Goal: Information Seeking & Learning: Learn about a topic

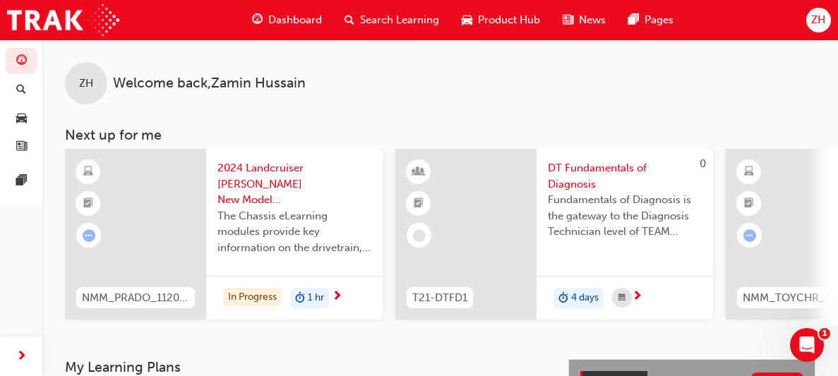
click at [179, 294] on span "NMM_PRADO_112024_MODULE_2" at bounding box center [135, 298] width 107 height 16
drag, startPoint x: 784, startPoint y: 128, endPoint x: 806, endPoint y: 84, distance: 48.6
click at [806, 84] on div "ZH Welcome back , [PERSON_NAME] Next up for me NMM_PRADO_112024_MODULE_2 2024 L…" at bounding box center [440, 183] width 796 height 286
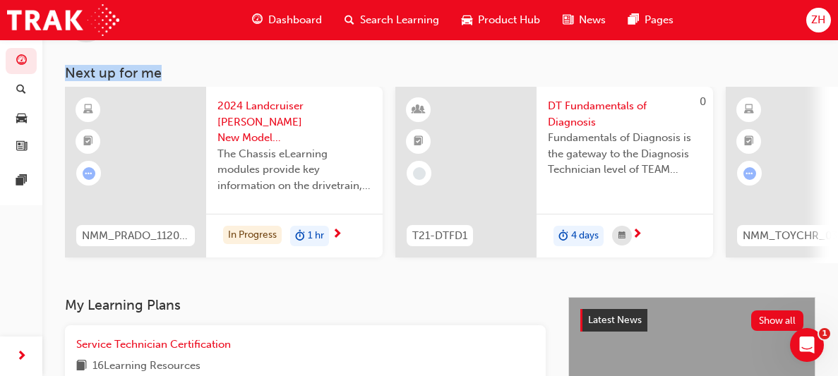
scroll to position [61, 0]
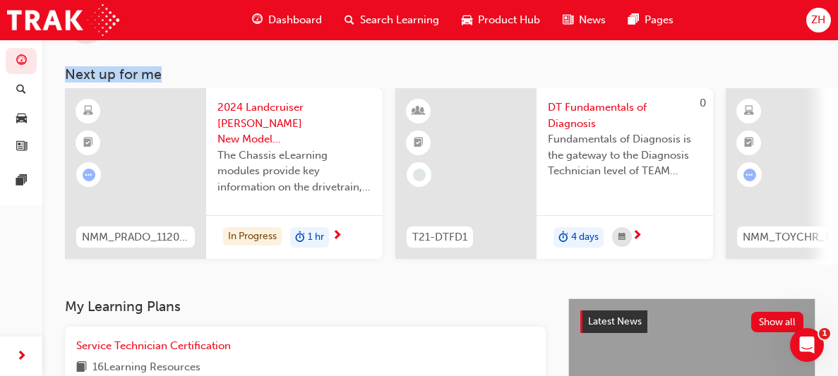
click at [89, 174] on span "learningRecordVerb_ATTEMPT-icon" at bounding box center [89, 175] width 13 height 13
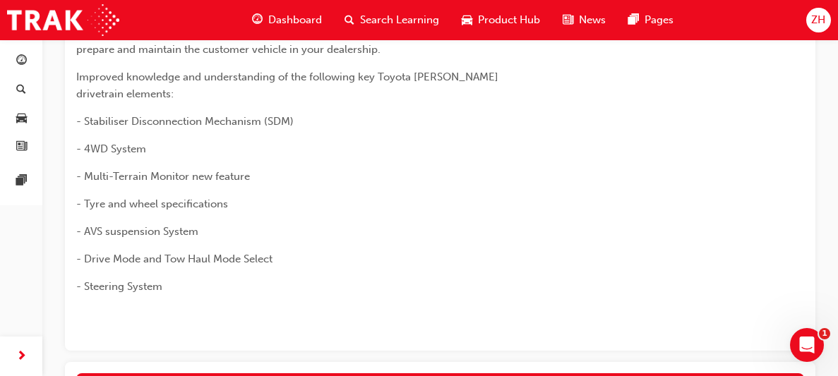
scroll to position [229, 0]
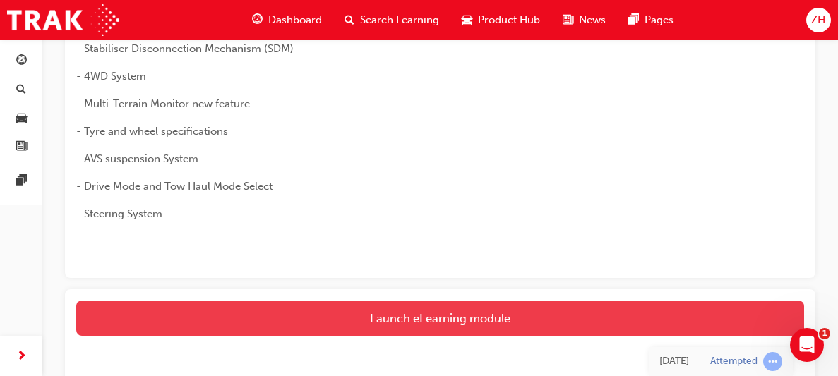
click at [540, 301] on link "Launch eLearning module" at bounding box center [440, 318] width 728 height 35
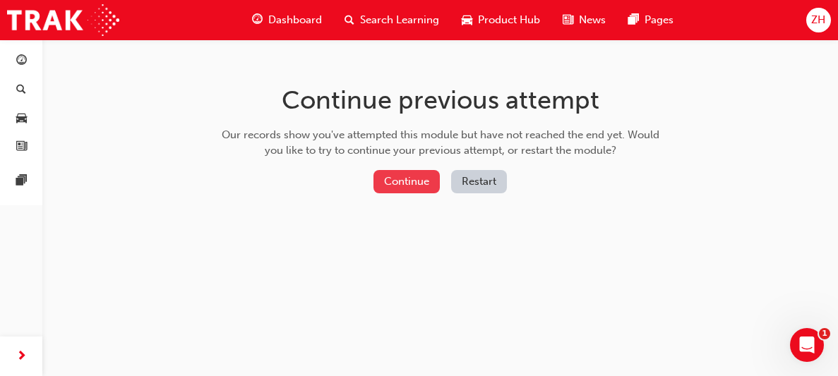
click at [412, 184] on button "Continue" at bounding box center [407, 181] width 66 height 23
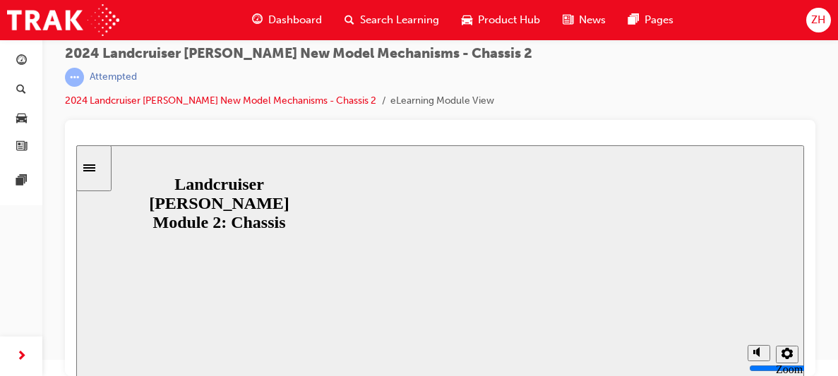
scroll to position [18, 0]
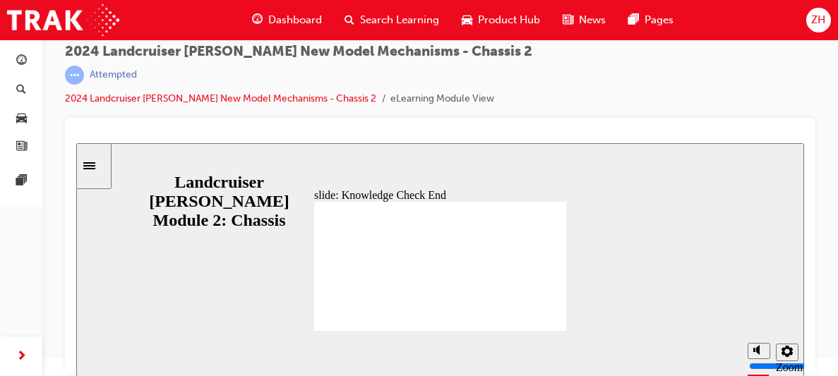
click at [222, 165] on div "slide: Knowledge Check End Review the identified sections of this module again,…" at bounding box center [440, 260] width 728 height 234
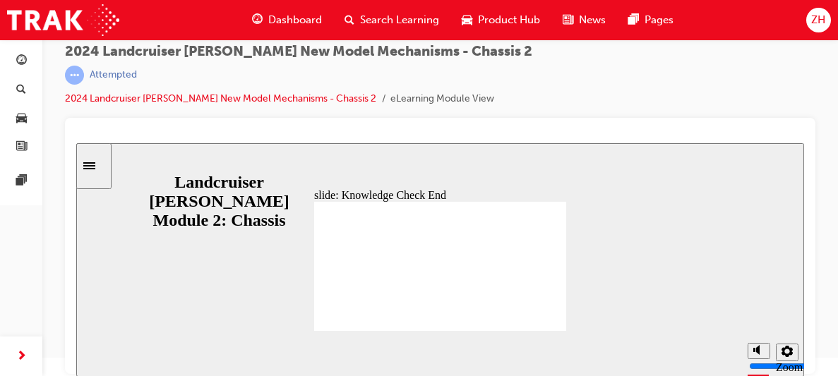
click at [99, 94] on link "2024 Landcruiser [PERSON_NAME] New Model Mechanisms - Chassis 2" at bounding box center [220, 98] width 311 height 12
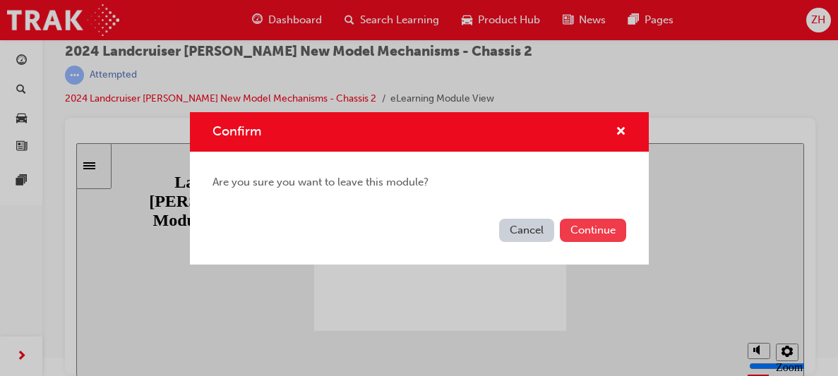
click at [573, 234] on button "Continue" at bounding box center [593, 230] width 66 height 23
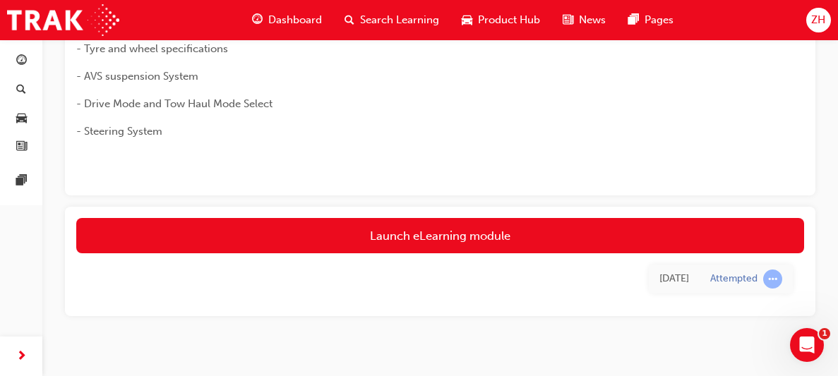
scroll to position [314, 0]
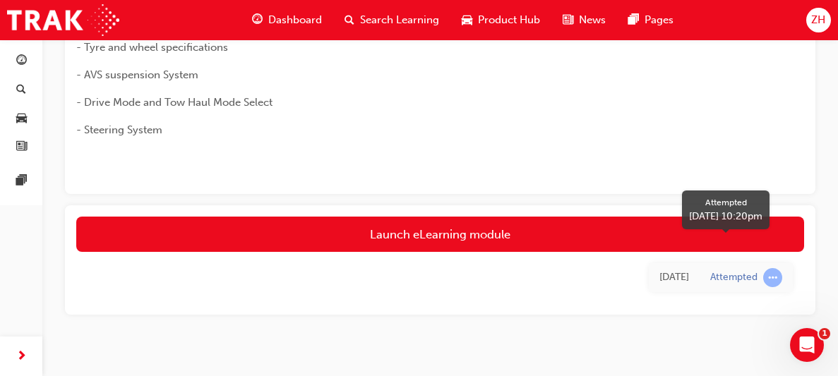
click at [768, 268] on span "learningRecordVerb_ATTEMPT-icon" at bounding box center [772, 277] width 19 height 19
click at [746, 271] on div "Attempted" at bounding box center [733, 277] width 47 height 13
click at [771, 268] on span "learningRecordVerb_ATTEMPT-icon" at bounding box center [772, 277] width 19 height 19
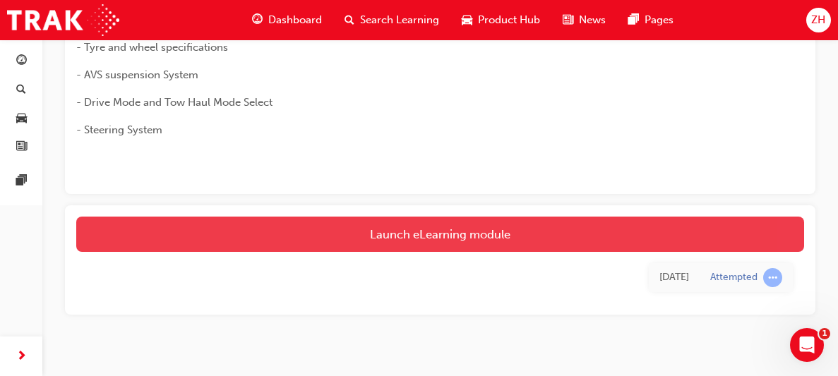
click at [554, 217] on link "Launch eLearning module" at bounding box center [440, 234] width 728 height 35
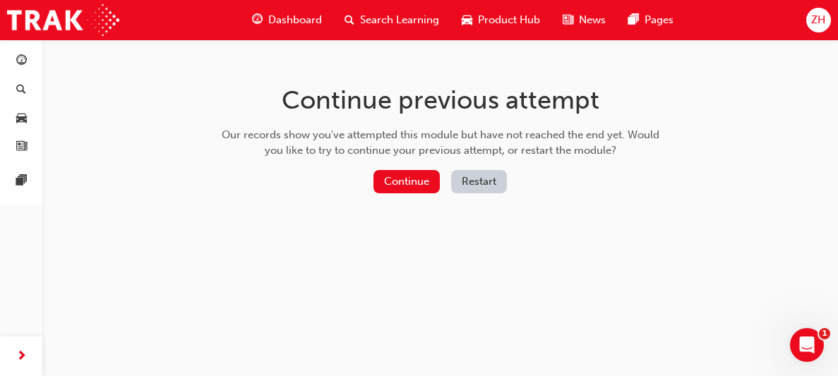
click at [468, 187] on button "Restart" at bounding box center [479, 181] width 56 height 23
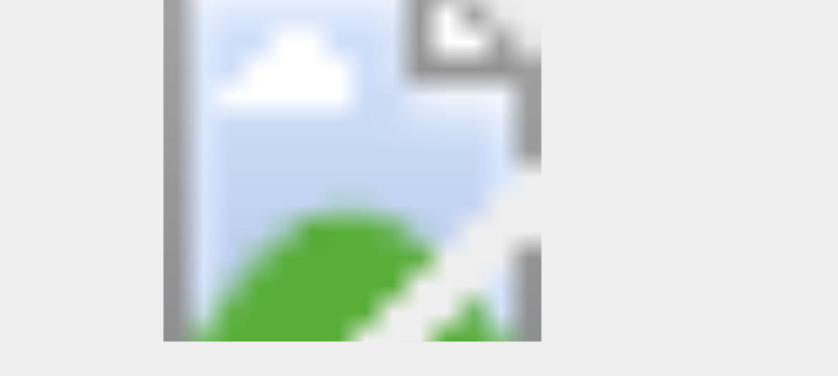
scroll to position [18, 0]
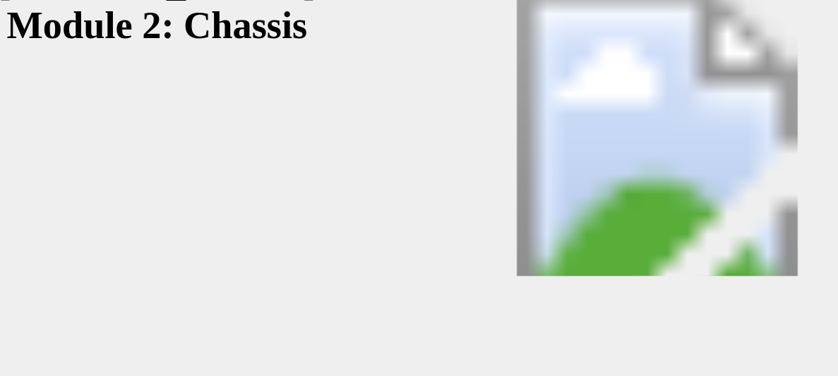
scroll to position [17, 0]
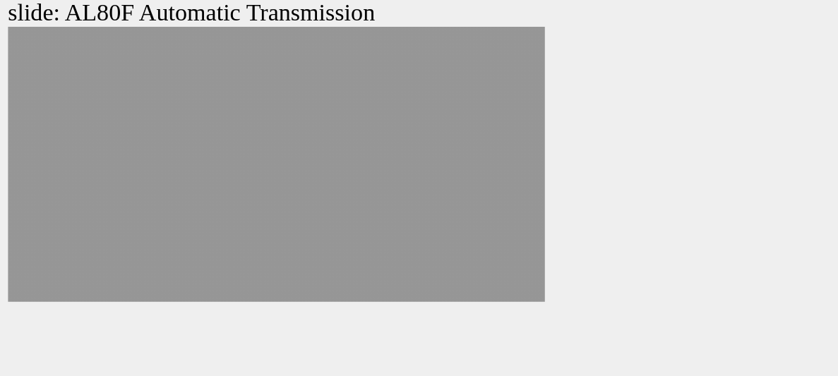
scroll to position [7, 0]
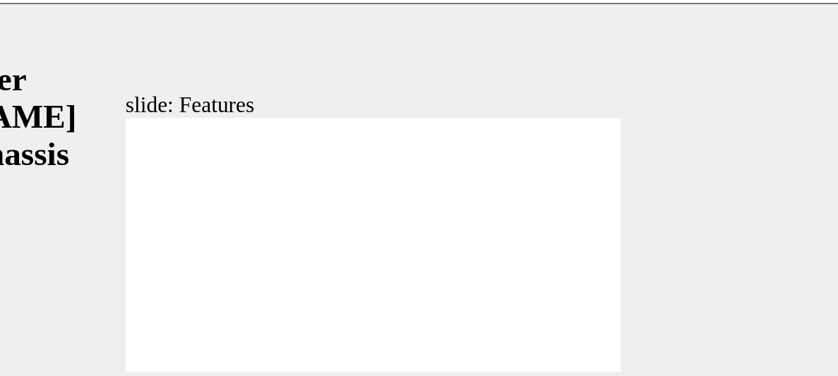
scroll to position [18, 0]
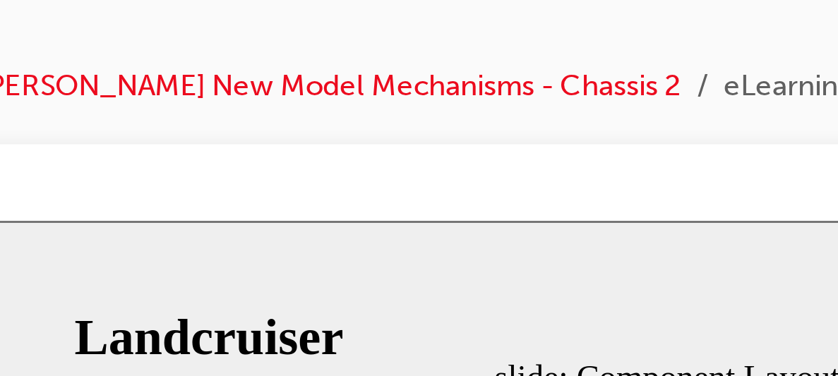
click at [304, 131] on div at bounding box center [440, 136] width 728 height 14
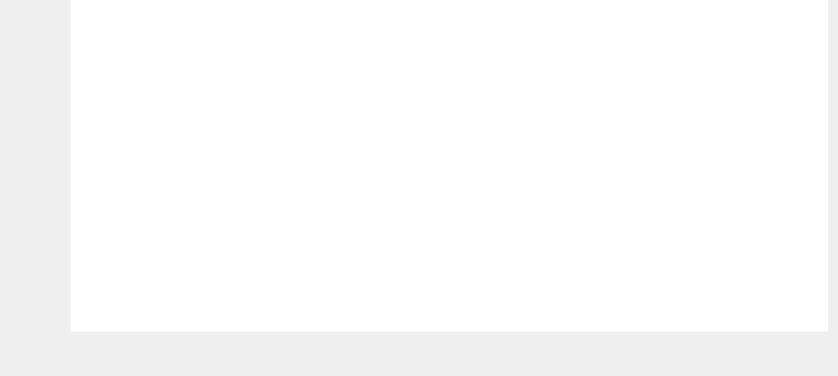
scroll to position [18, 0]
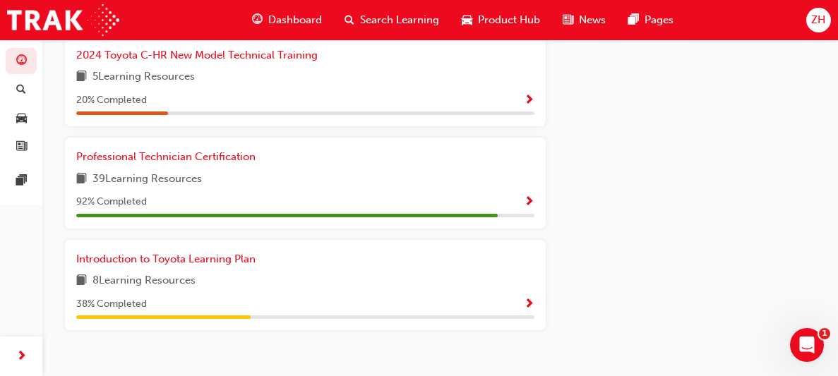
scroll to position [762, 0]
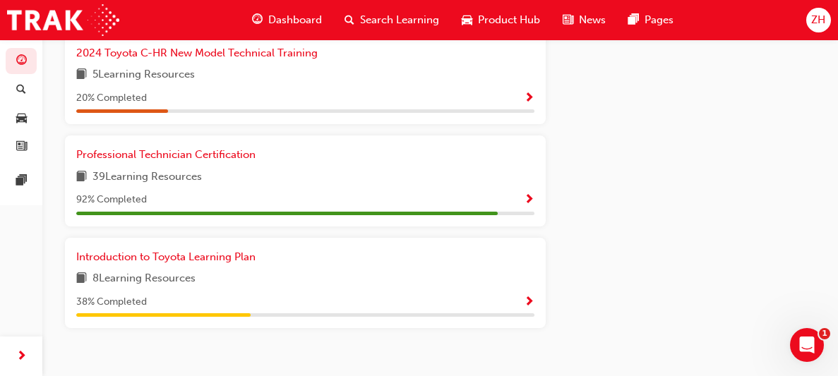
click at [81, 288] on span "book-icon" at bounding box center [81, 279] width 11 height 18
click at [527, 309] on span "Show Progress" at bounding box center [529, 303] width 11 height 13
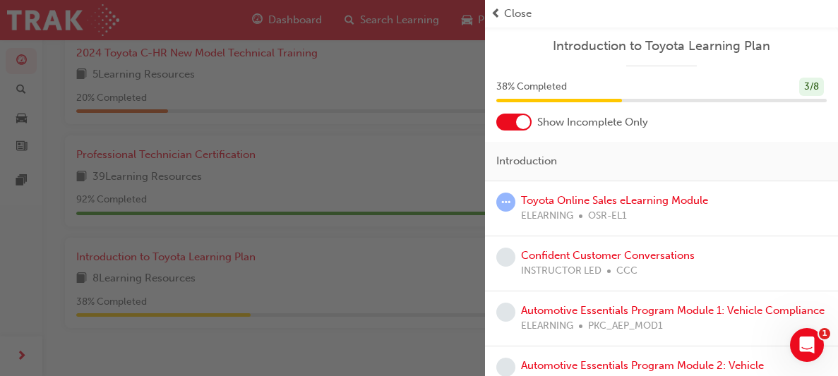
scroll to position [790, 0]
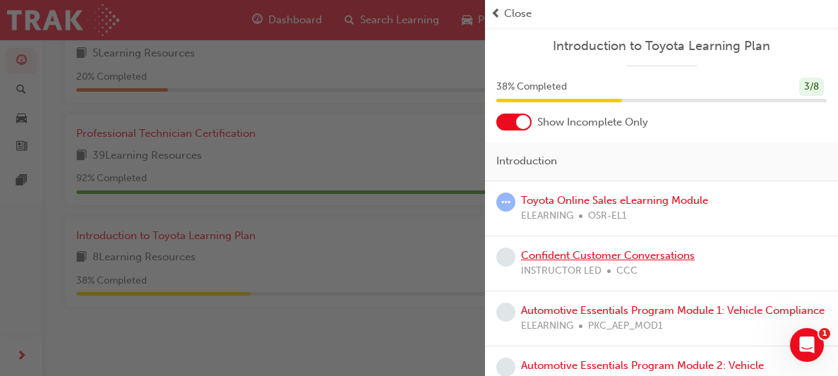
click at [569, 253] on link "Confident Customer Conversations" at bounding box center [608, 255] width 174 height 13
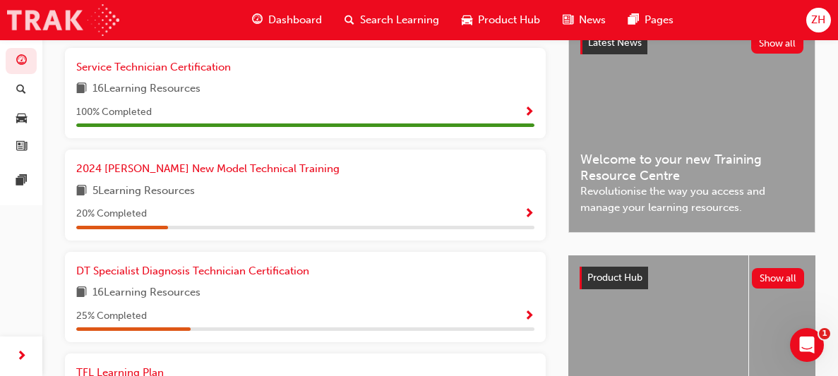
scroll to position [342, 0]
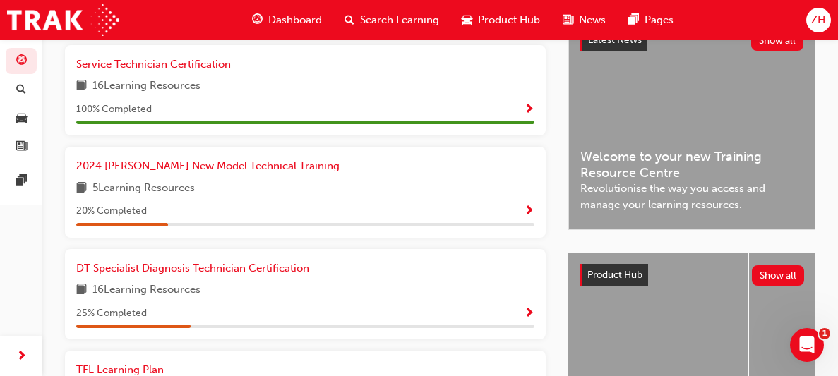
click at [828, 25] on div "ZH" at bounding box center [818, 20] width 25 height 25
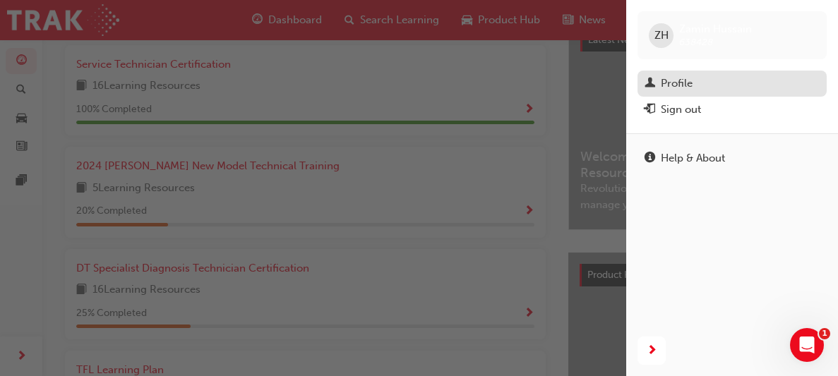
click at [674, 83] on div "Profile" at bounding box center [677, 84] width 32 height 16
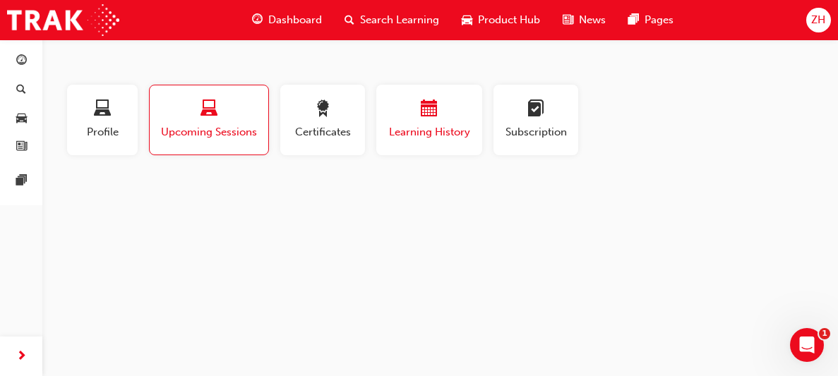
click at [438, 128] on span "Learning History" at bounding box center [429, 132] width 85 height 16
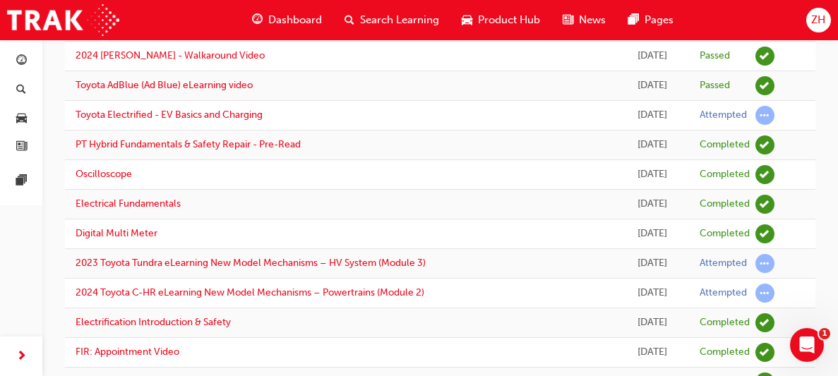
scroll to position [288, 0]
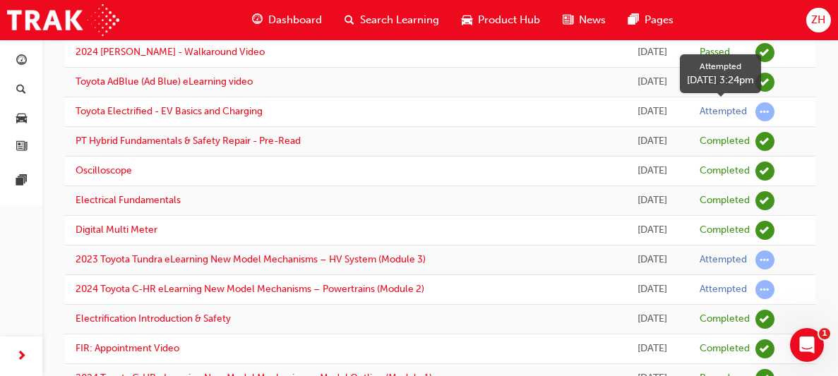
click at [771, 116] on span "learningRecordVerb_ATTEMPT-icon" at bounding box center [765, 111] width 19 height 19
click at [762, 108] on span "learningRecordVerb_ATTEMPT-icon" at bounding box center [765, 111] width 19 height 19
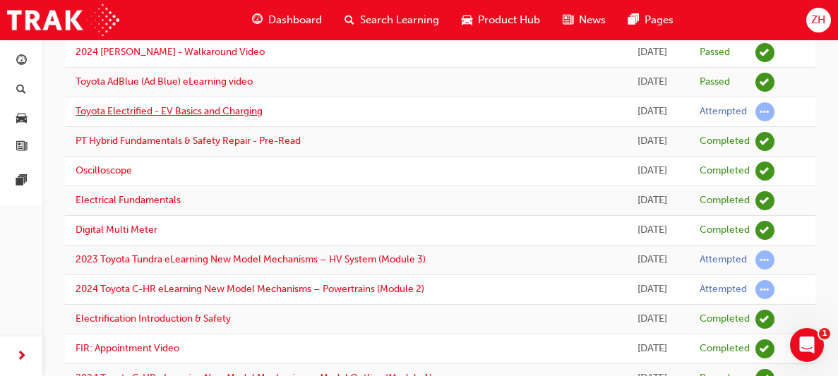
click at [229, 114] on link "Toyota Electrified - EV Basics and Charging" at bounding box center [169, 111] width 187 height 12
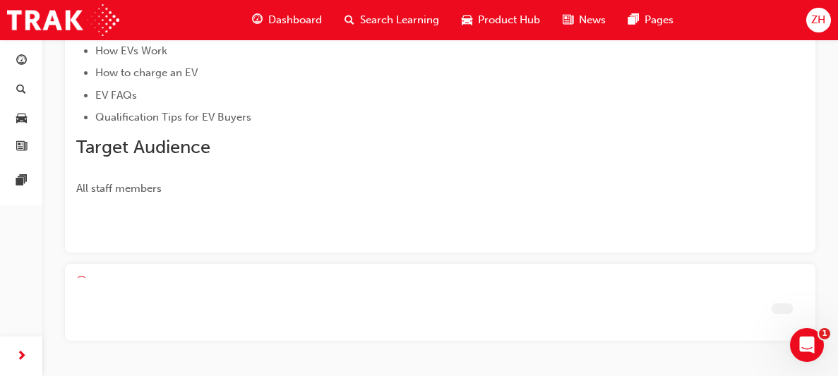
click at [229, 114] on span "Qualification Tips for EV Buyers" at bounding box center [173, 117] width 156 height 13
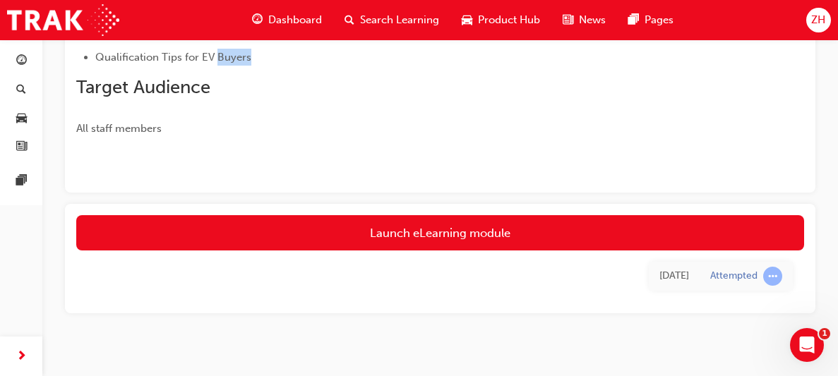
scroll to position [346, 0]
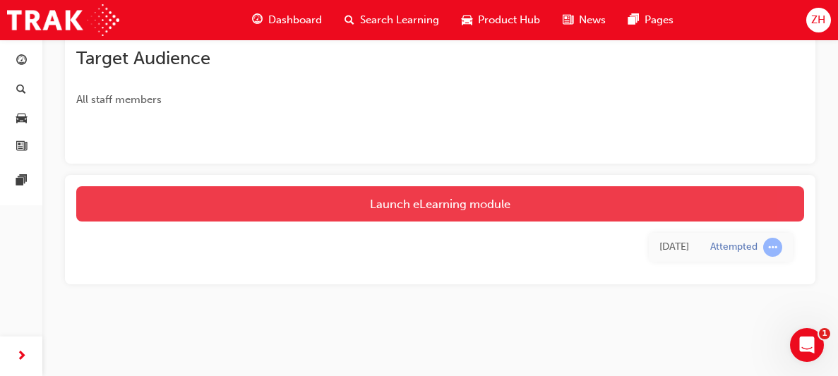
click at [498, 198] on link "Launch eLearning module" at bounding box center [440, 203] width 728 height 35
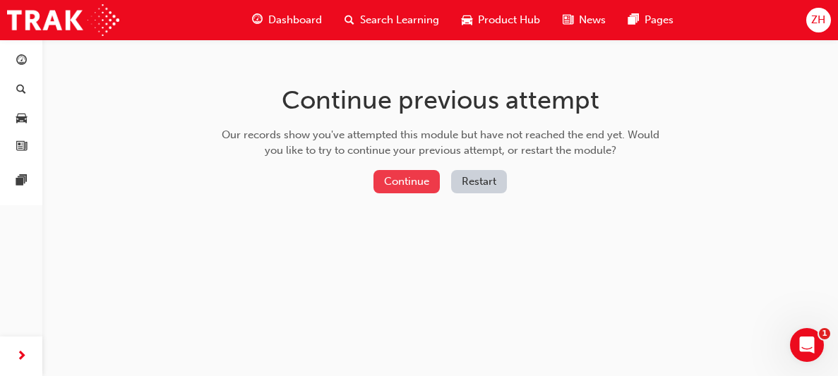
click at [418, 181] on button "Continue" at bounding box center [407, 181] width 66 height 23
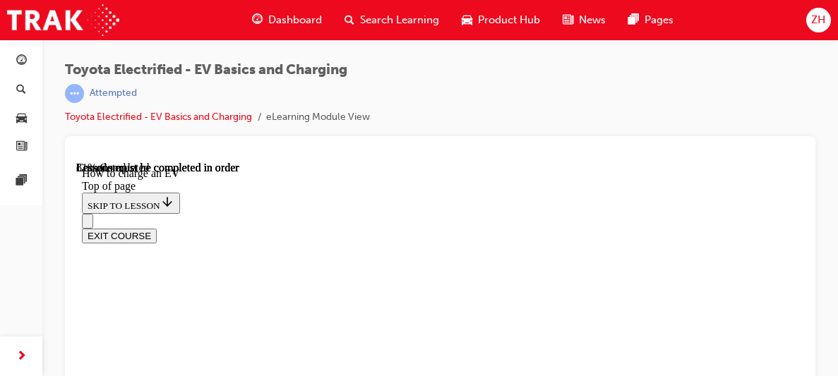
scroll to position [18, 0]
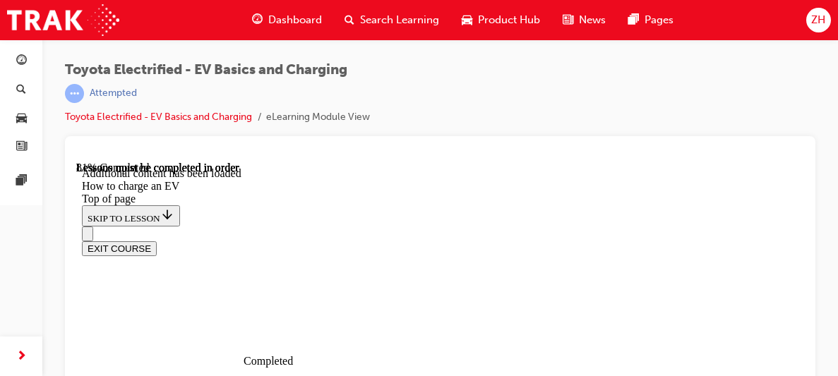
scroll to position [43, 0]
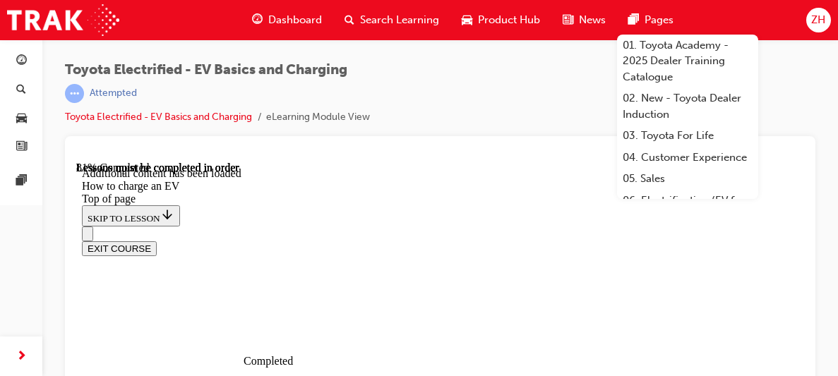
click at [650, 19] on span "Pages" at bounding box center [659, 20] width 29 height 16
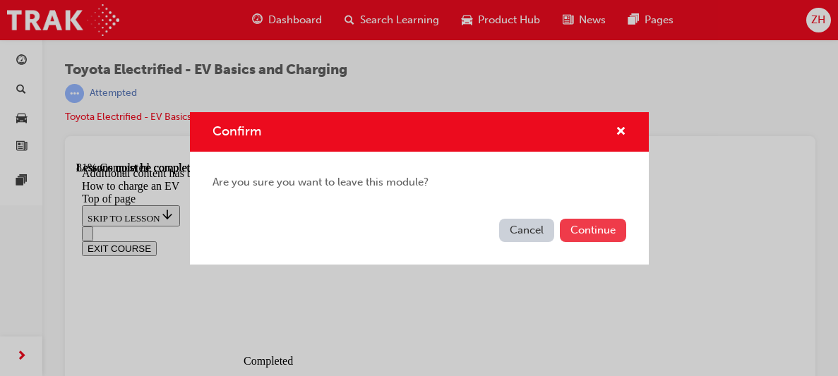
click at [582, 232] on button "Continue" at bounding box center [593, 230] width 66 height 23
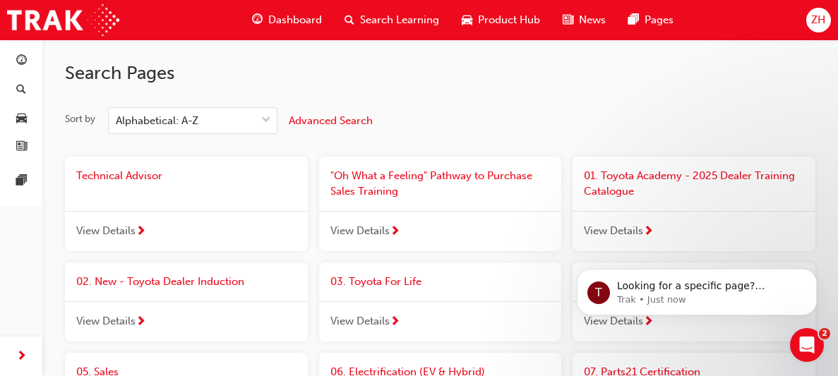
click at [819, 16] on span "ZH" at bounding box center [818, 20] width 14 height 16
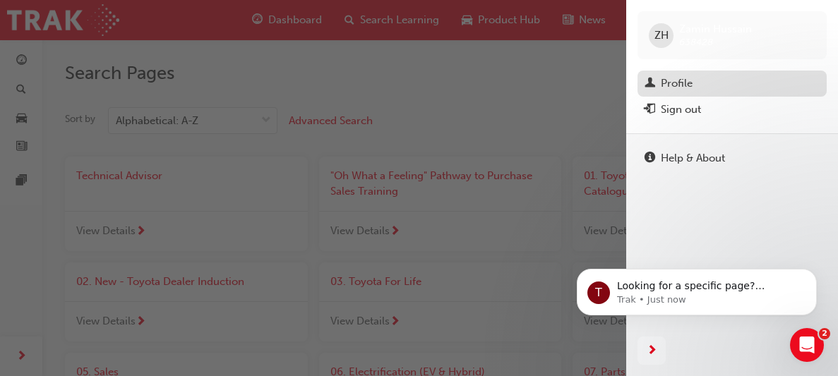
click at [673, 87] on div "Profile" at bounding box center [677, 84] width 32 height 16
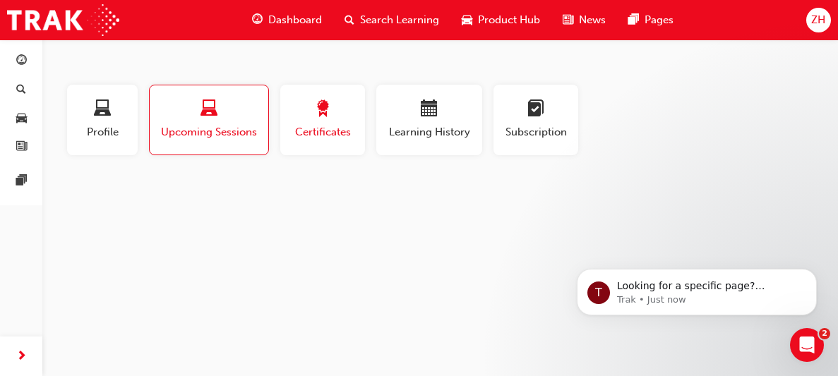
click at [308, 122] on div "Certificates" at bounding box center [323, 120] width 64 height 40
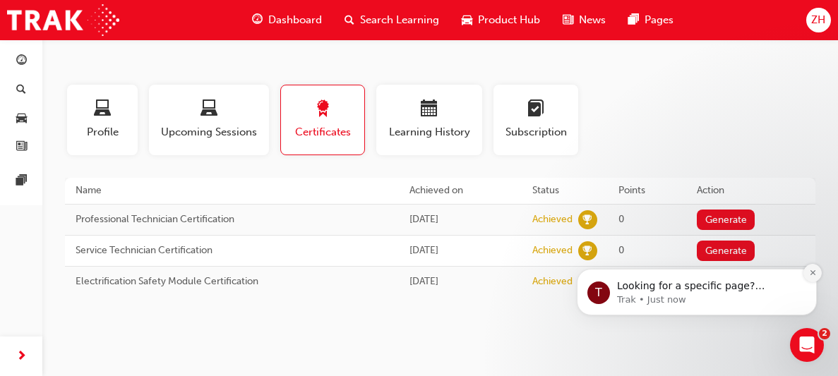
click at [818, 275] on button "Dismiss notification" at bounding box center [813, 273] width 18 height 18
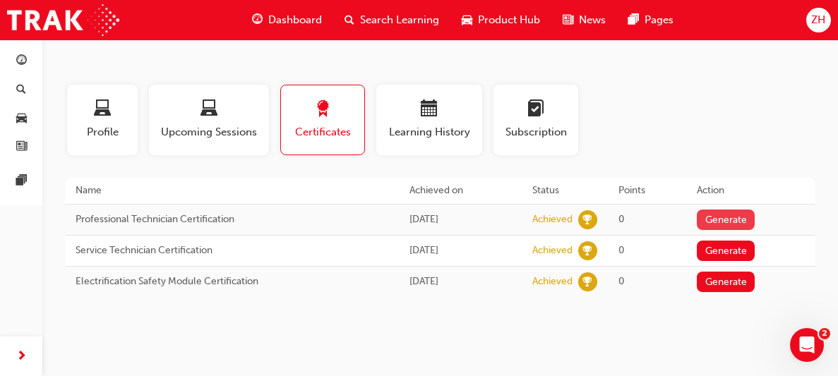
click at [740, 222] on button "Generate" at bounding box center [726, 220] width 58 height 20
click at [740, 222] on button "Loading" at bounding box center [722, 220] width 51 height 20
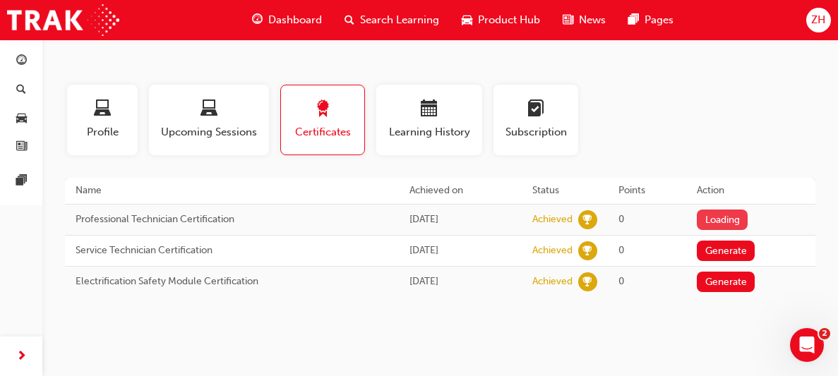
click at [740, 222] on button "Loading" at bounding box center [722, 220] width 51 height 20
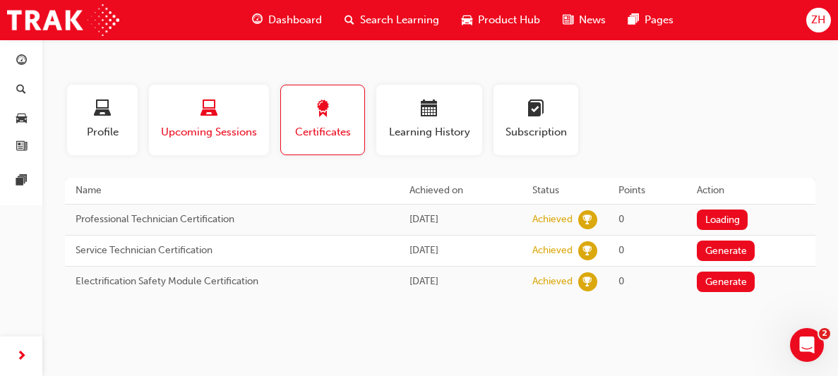
click at [189, 107] on div "button" at bounding box center [209, 111] width 99 height 22
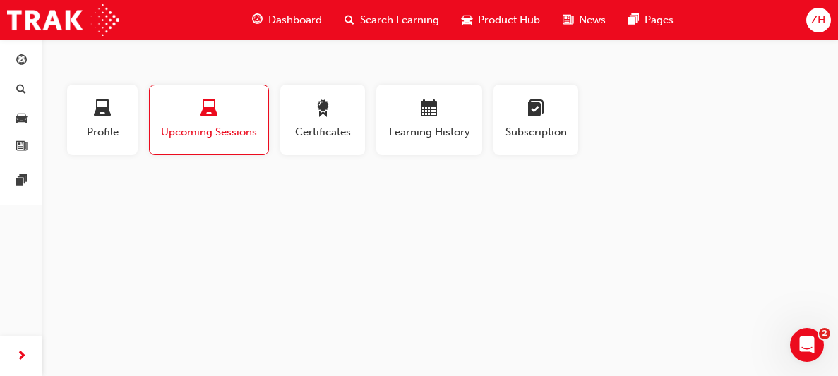
click at [199, 123] on div "Upcoming Sessions" at bounding box center [208, 120] width 97 height 40
click at [105, 137] on span "Profile" at bounding box center [102, 132] width 49 height 16
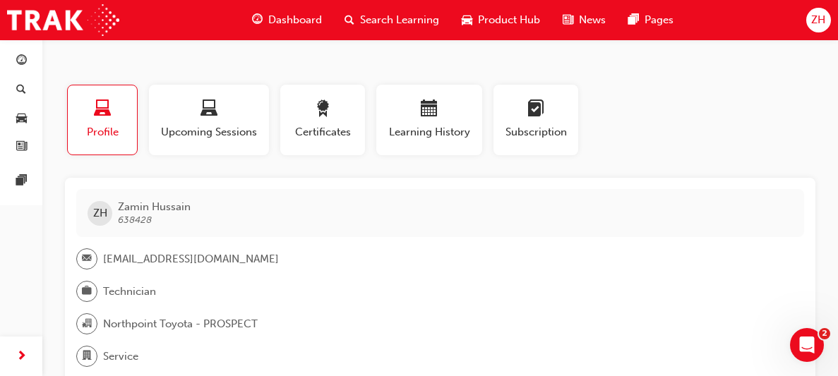
click at [105, 137] on span "Profile" at bounding box center [102, 132] width 48 height 16
click at [511, 126] on span "Subscription" at bounding box center [536, 132] width 64 height 16
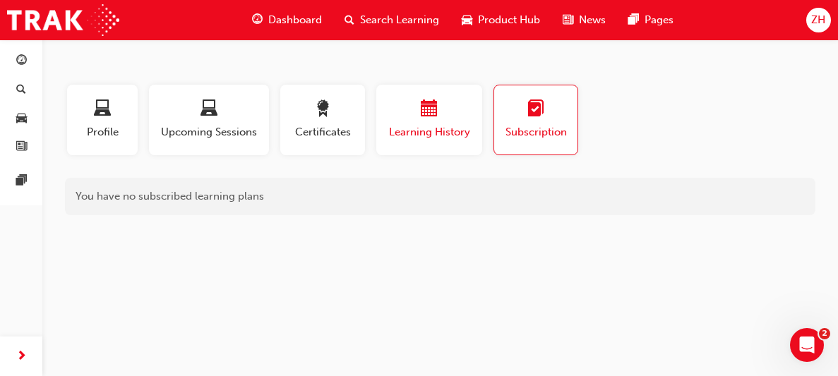
click at [441, 112] on div "button" at bounding box center [429, 111] width 85 height 22
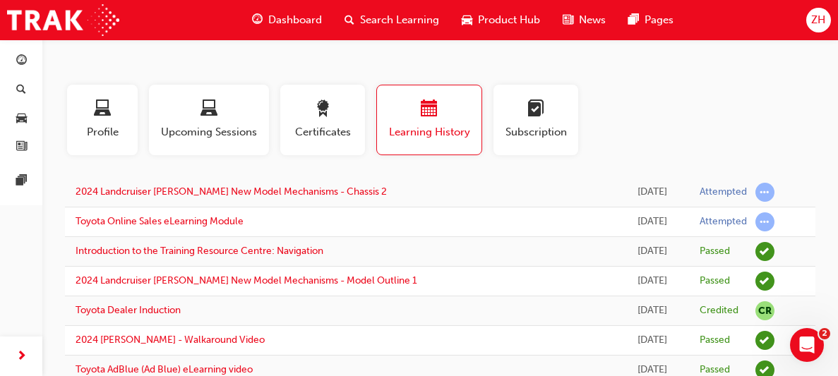
click at [207, 230] on td "Toyota Online Sales eLearning Module" at bounding box center [340, 223] width 551 height 30
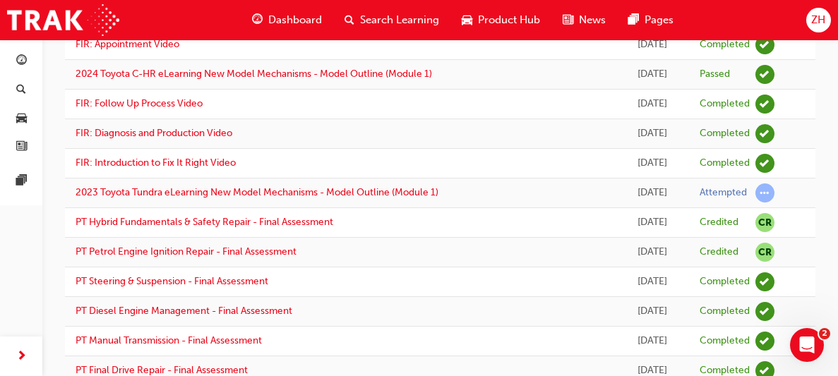
scroll to position [621, 0]
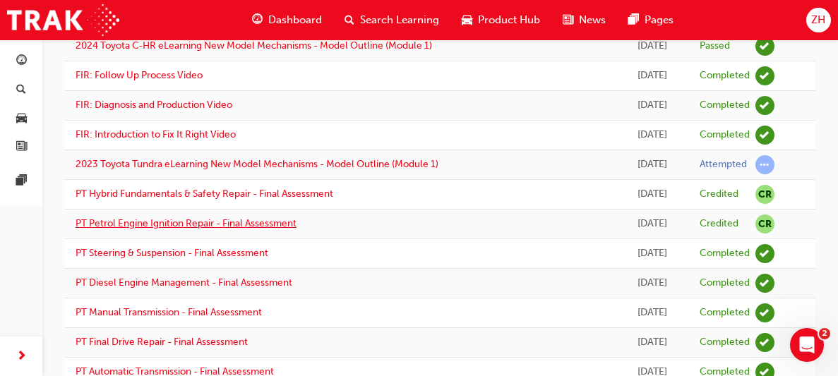
click at [222, 222] on link "PT Petrol Engine Ignition Repair - Final Assessment" at bounding box center [186, 223] width 221 height 12
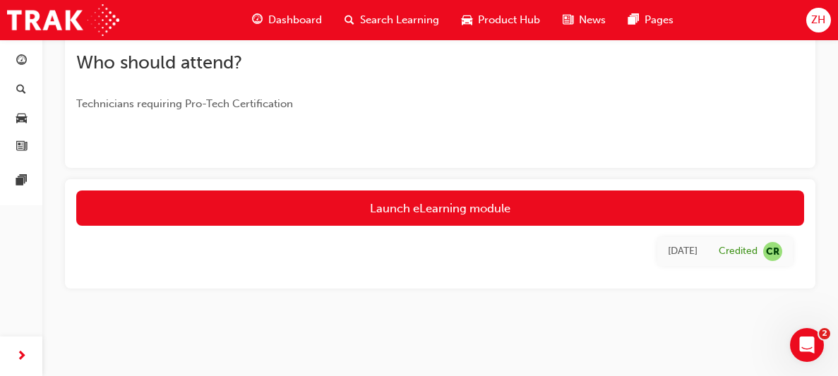
scroll to position [381, 0]
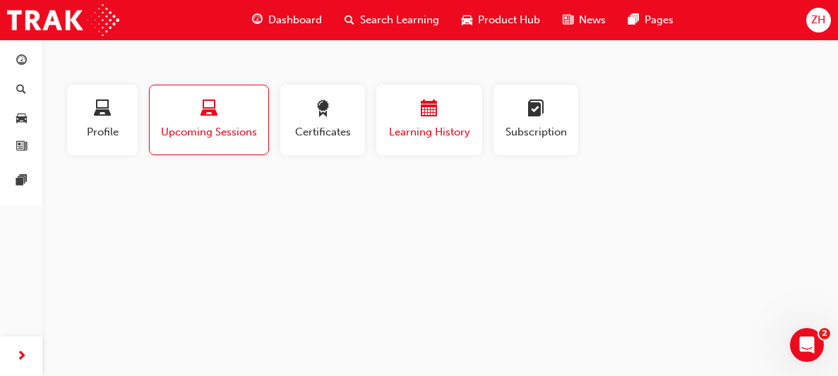
click at [445, 126] on span "Learning History" at bounding box center [429, 132] width 85 height 16
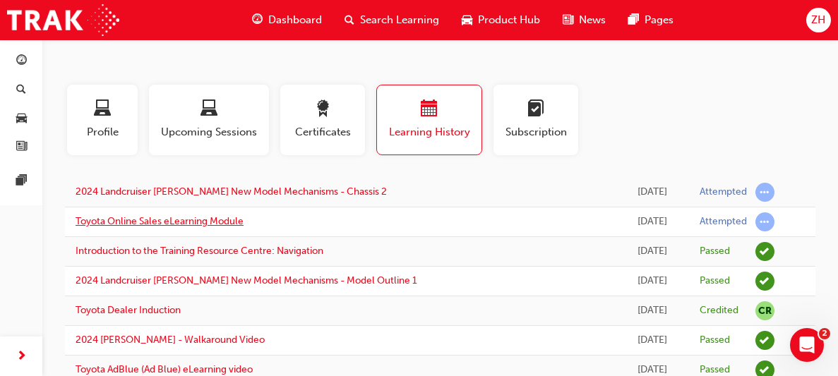
click at [136, 222] on link "Toyota Online Sales eLearning Module" at bounding box center [160, 221] width 168 height 12
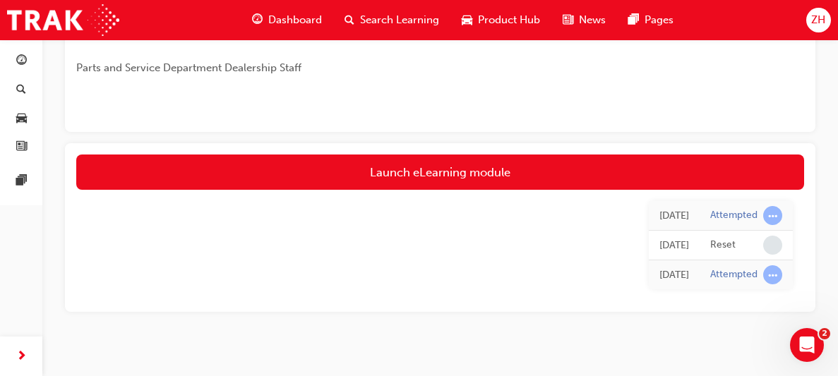
scroll to position [507, 0]
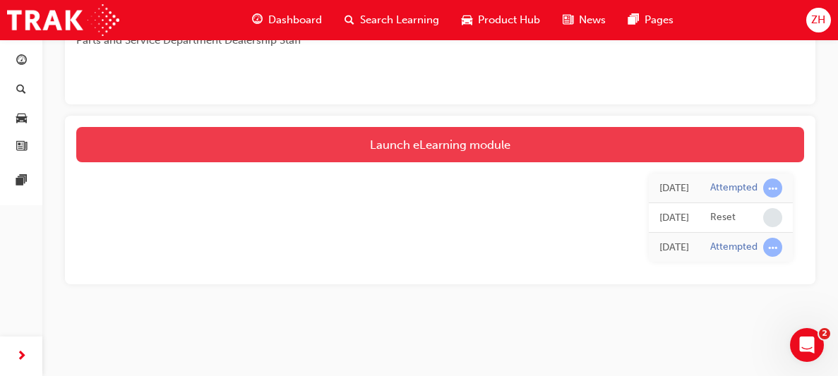
click at [455, 136] on link "Launch eLearning module" at bounding box center [440, 144] width 728 height 35
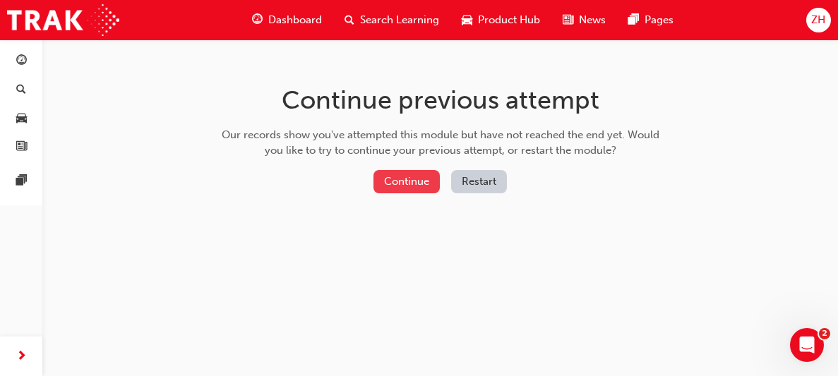
click at [435, 182] on button "Continue" at bounding box center [407, 181] width 66 height 23
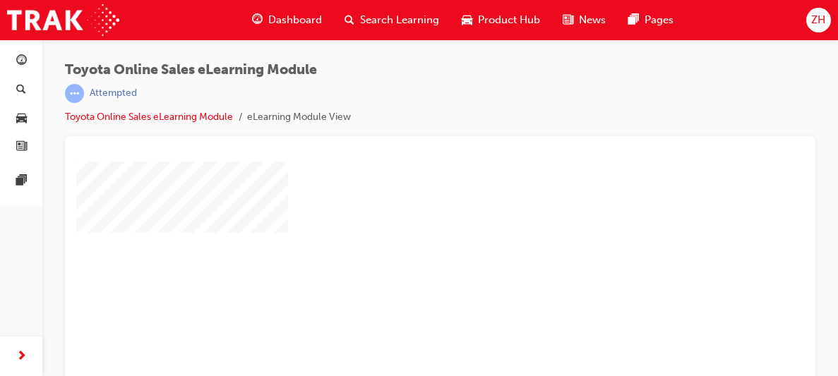
scroll to position [28, 0]
click at [400, 210] on div "play" at bounding box center [400, 210] width 0 height 0
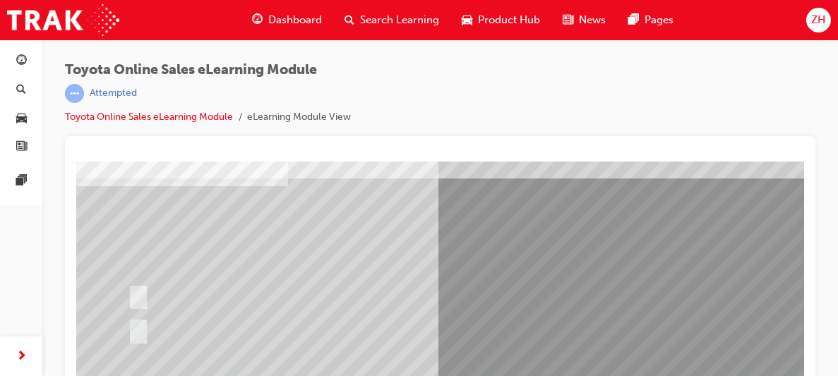
scroll to position [84, 0]
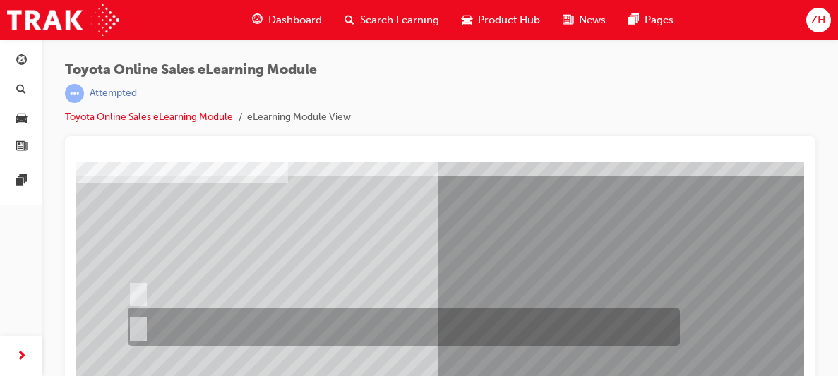
click at [135, 325] on input "No" at bounding box center [136, 328] width 16 height 16
radio input "true"
click at [128, 286] on input "Yes" at bounding box center [136, 294] width 16 height 16
radio input "true"
click at [128, 320] on input "No" at bounding box center [136, 328] width 16 height 16
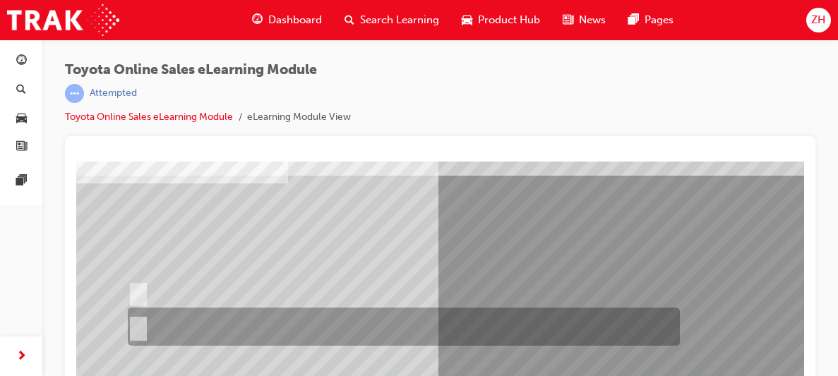
radio input "true"
click at [128, 286] on input "Yes" at bounding box center [136, 294] width 16 height 16
radio input "true"
click at [128, 320] on input "No" at bounding box center [136, 328] width 16 height 16
radio input "true"
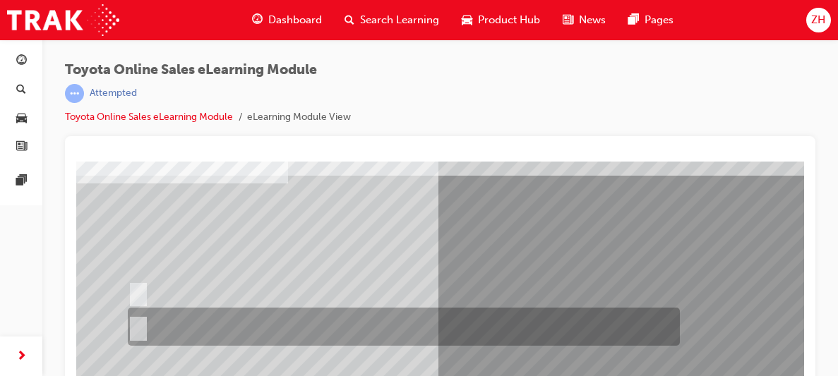
click at [128, 286] on input "Yes" at bounding box center [136, 294] width 16 height 16
radio input "true"
click at [128, 320] on input "No" at bounding box center [136, 328] width 16 height 16
radio input "true"
click at [128, 286] on input "Yes" at bounding box center [136, 294] width 16 height 16
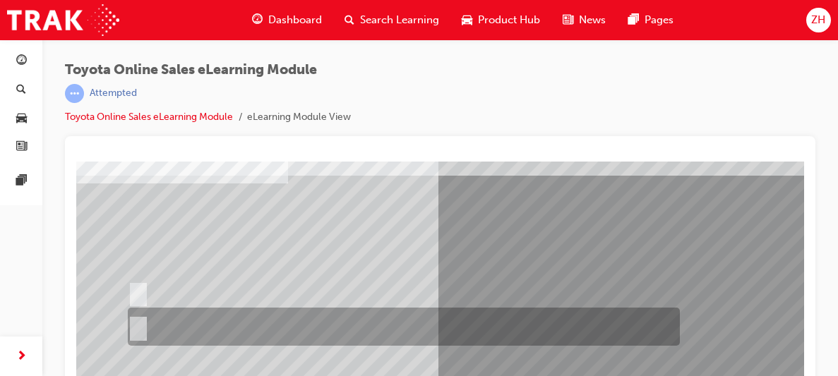
radio input "true"
click at [128, 320] on input "No" at bounding box center [136, 328] width 16 height 16
radio input "true"
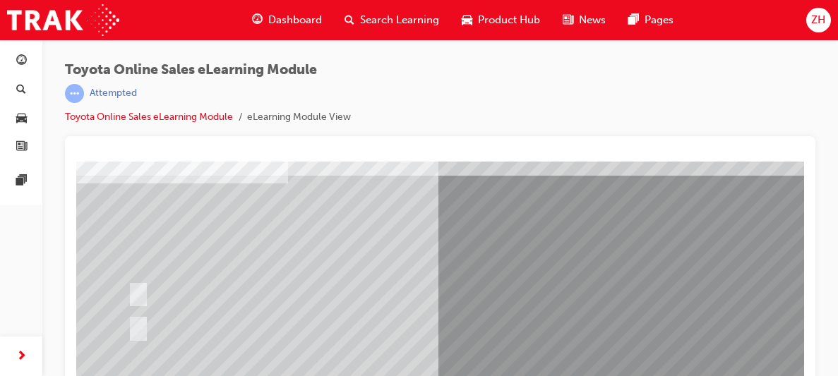
click at [128, 286] on input "Yes" at bounding box center [136, 294] width 16 height 16
radio input "true"
click at [128, 320] on input "No" at bounding box center [136, 328] width 16 height 16
radio input "true"
click at [128, 286] on input "Yes" at bounding box center [136, 294] width 16 height 16
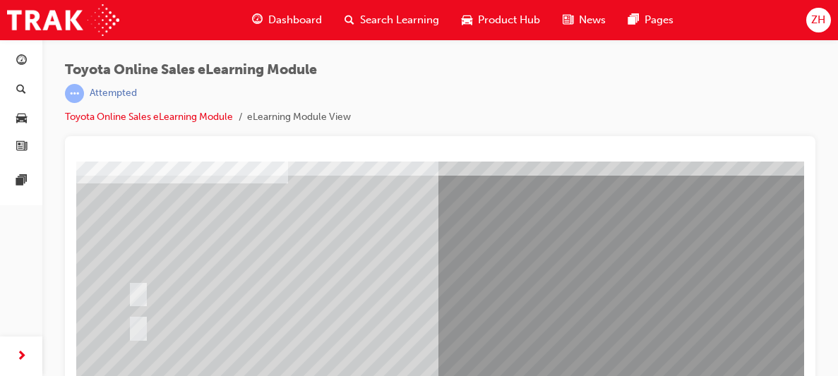
radio input "true"
click at [128, 320] on input "No" at bounding box center [136, 328] width 16 height 16
radio input "true"
click at [128, 286] on input "Yes" at bounding box center [136, 294] width 16 height 16
radio input "true"
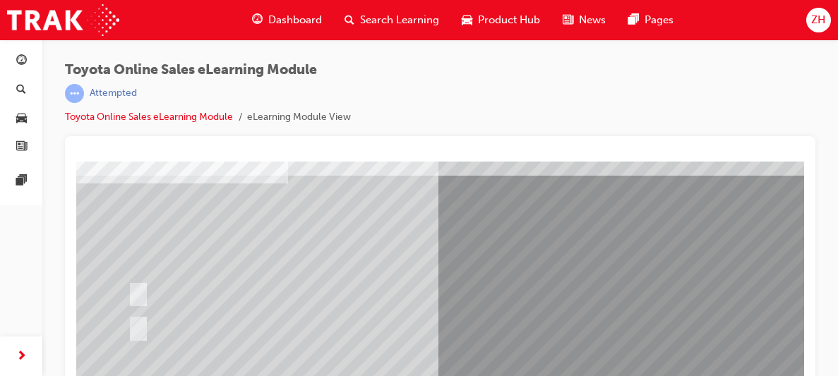
click at [128, 320] on input "No" at bounding box center [136, 328] width 16 height 16
radio input "true"
click at [128, 286] on input "Yes" at bounding box center [136, 294] width 16 height 16
radio input "true"
click at [128, 320] on input "No" at bounding box center [136, 328] width 16 height 16
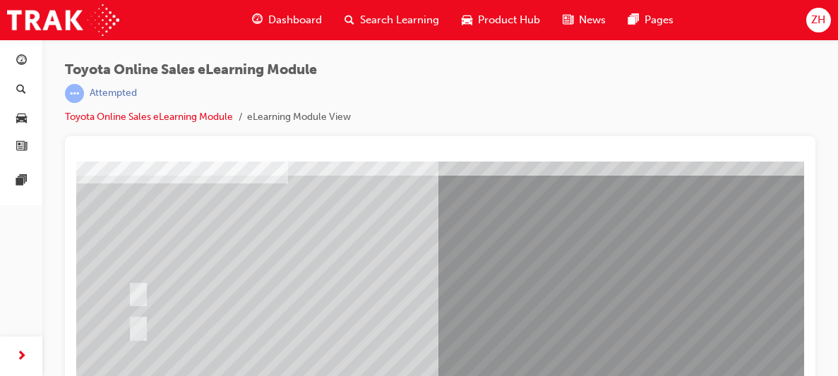
radio input "true"
click at [128, 286] on input "Yes" at bounding box center [136, 294] width 16 height 16
radio input "true"
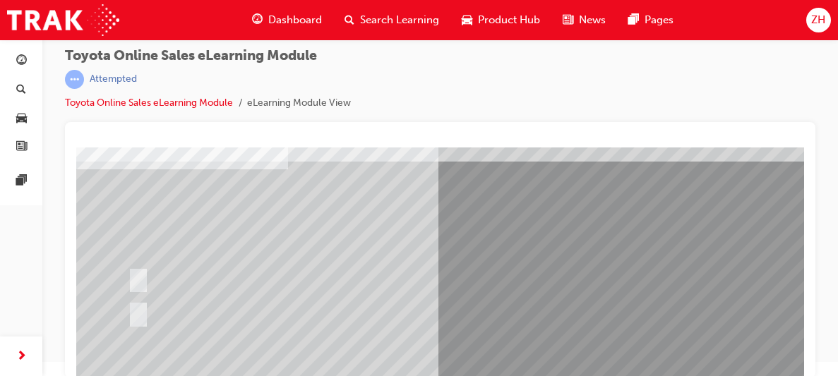
scroll to position [18, 0]
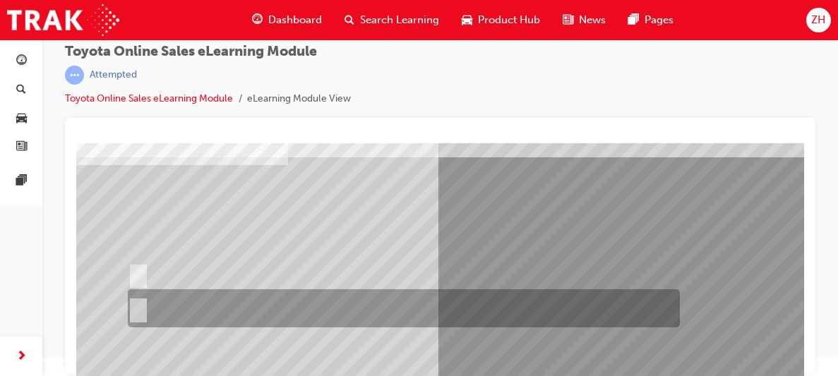
click at [133, 307] on input "No" at bounding box center [136, 310] width 16 height 16
radio input "true"
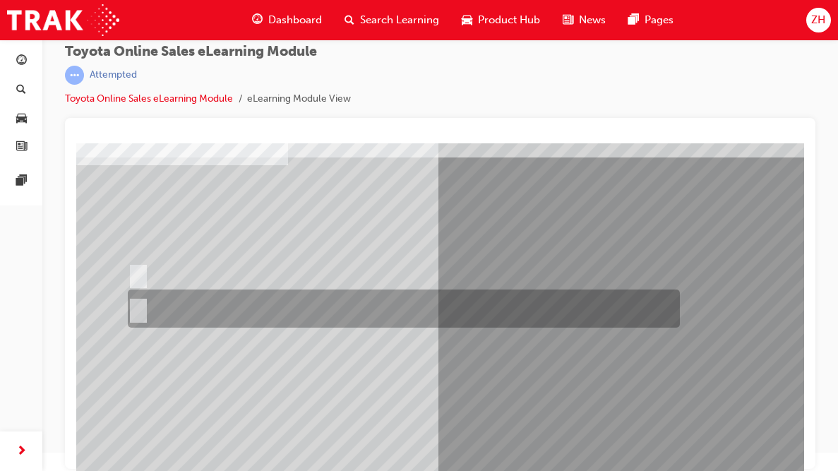
scroll to position [0, 0]
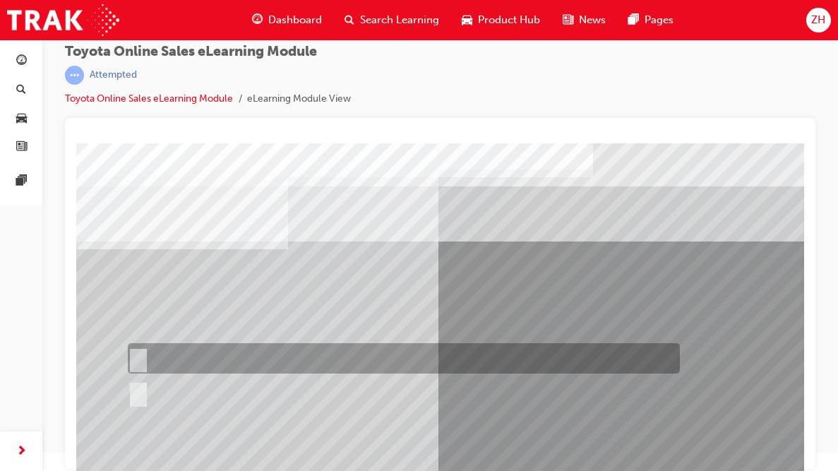
click at [128, 352] on input "Yes" at bounding box center [136, 360] width 16 height 16
radio input "true"
click at [128, 376] on input "No" at bounding box center [136, 394] width 16 height 16
radio input "true"
click at [128, 352] on input "Yes" at bounding box center [136, 360] width 16 height 16
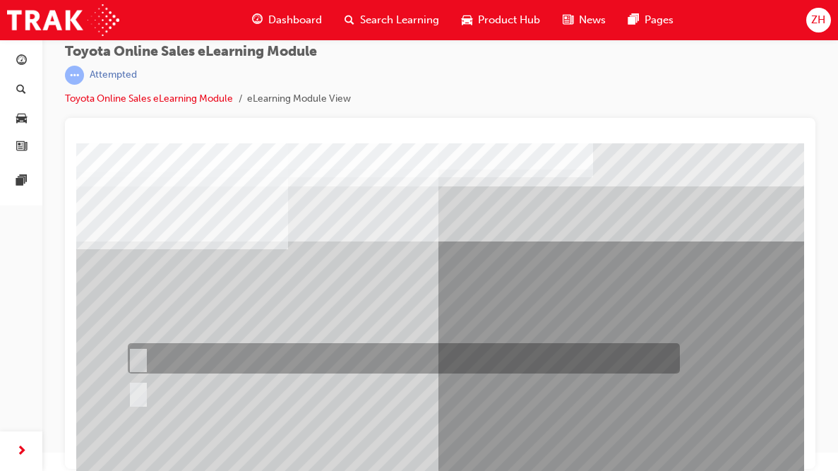
radio input "true"
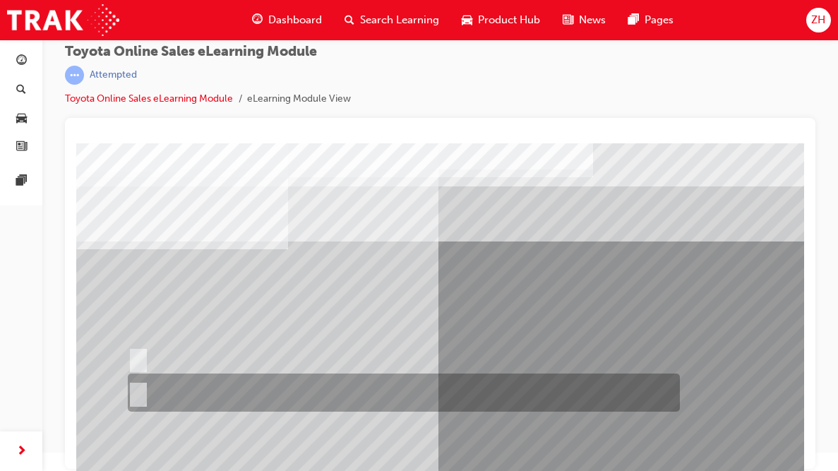
click at [138, 376] on input "No" at bounding box center [136, 394] width 16 height 16
radio input "true"
click at [138, 376] on input "No" at bounding box center [136, 394] width 16 height 16
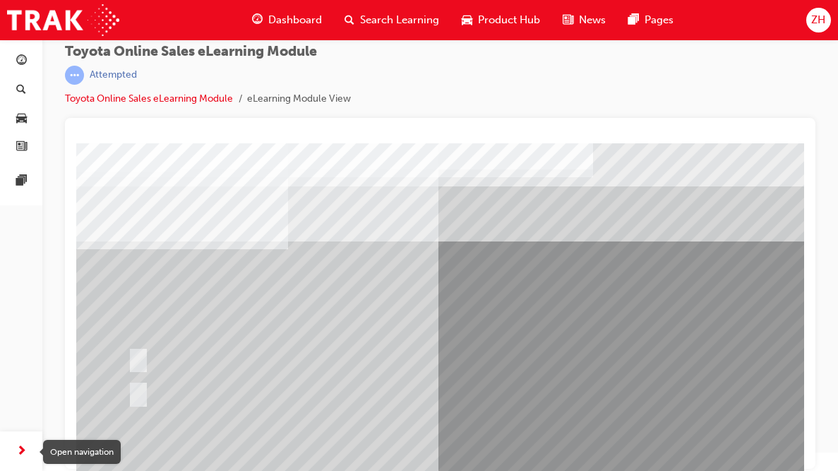
click at [19, 376] on span "next-icon" at bounding box center [21, 452] width 11 height 18
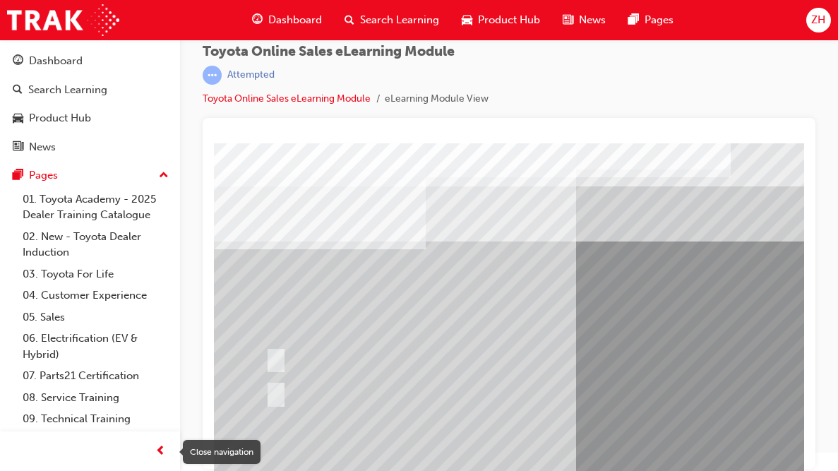
click at [161, 376] on span "prev-icon" at bounding box center [160, 452] width 11 height 18
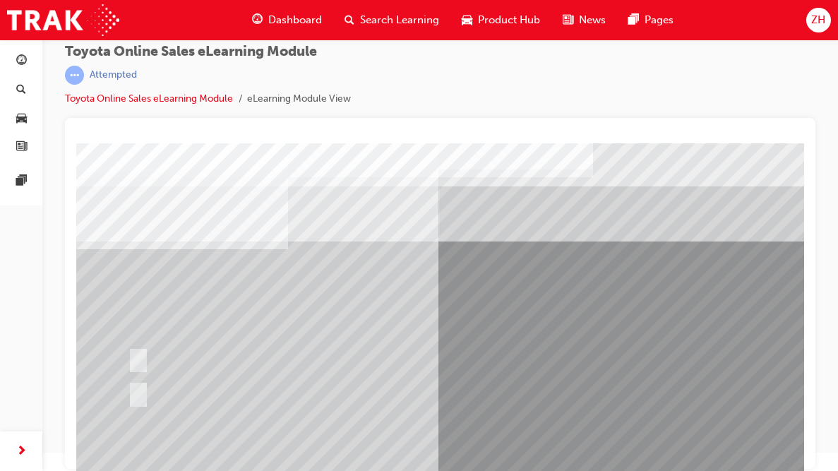
click at [822, 23] on span "ZH" at bounding box center [818, 20] width 14 height 16
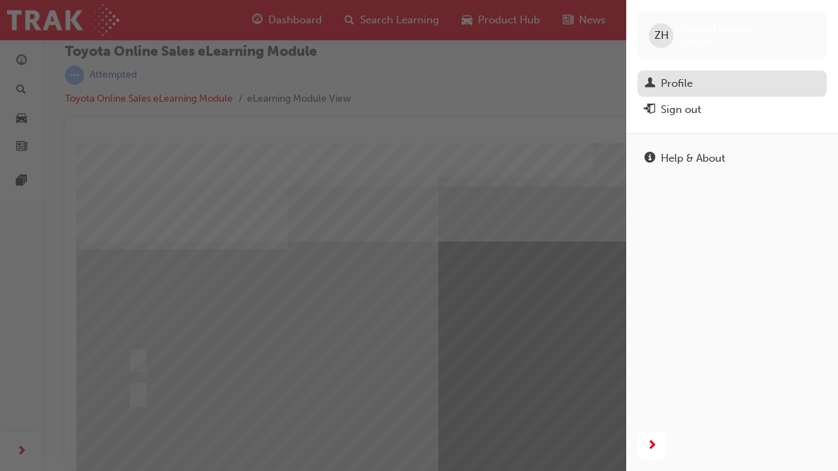
click at [664, 88] on div "Profile" at bounding box center [677, 84] width 32 height 16
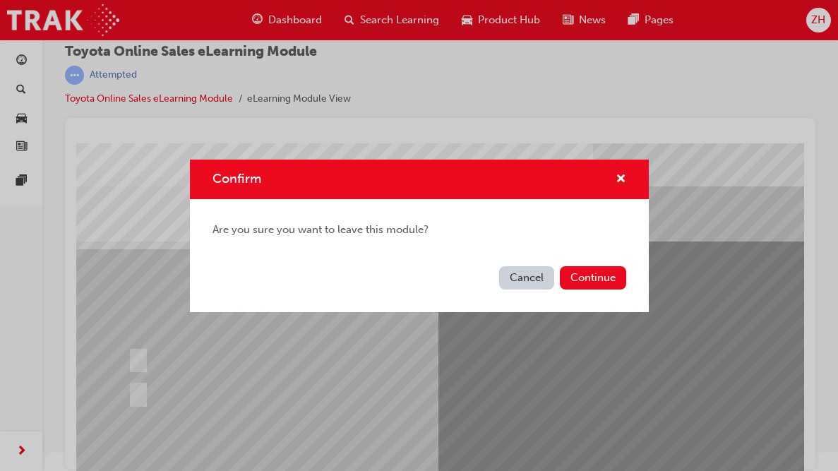
click at [529, 284] on button "Cancel" at bounding box center [526, 277] width 55 height 23
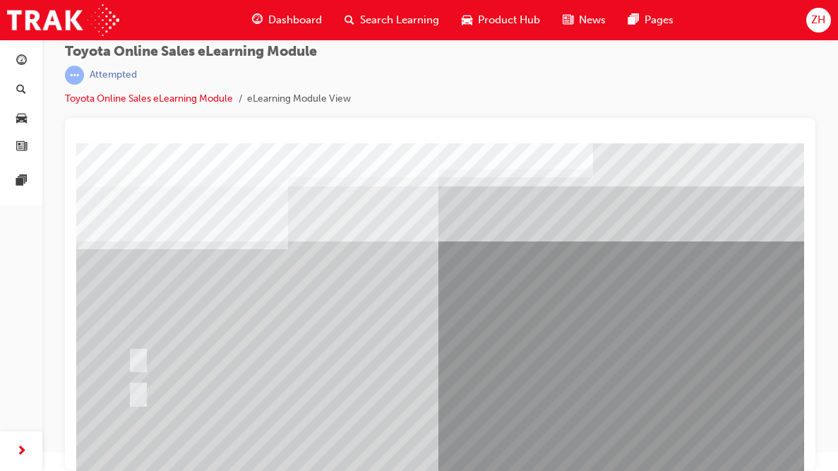
click at [824, 18] on span "ZH" at bounding box center [818, 20] width 14 height 16
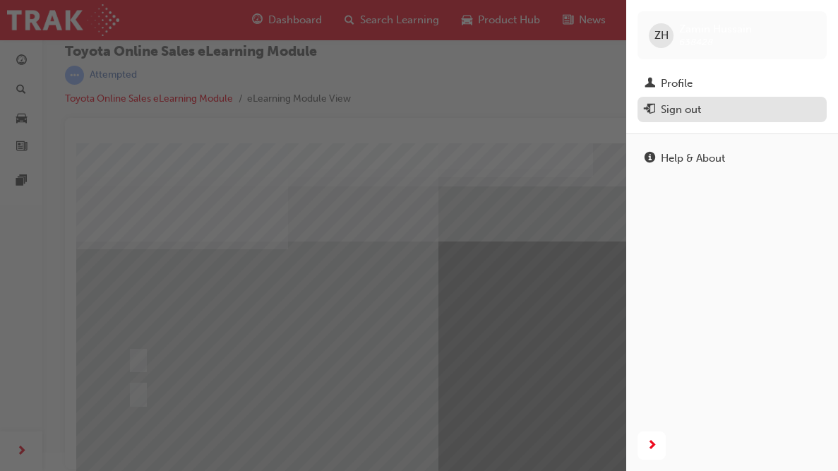
click at [703, 105] on div "Sign out" at bounding box center [732, 110] width 175 height 18
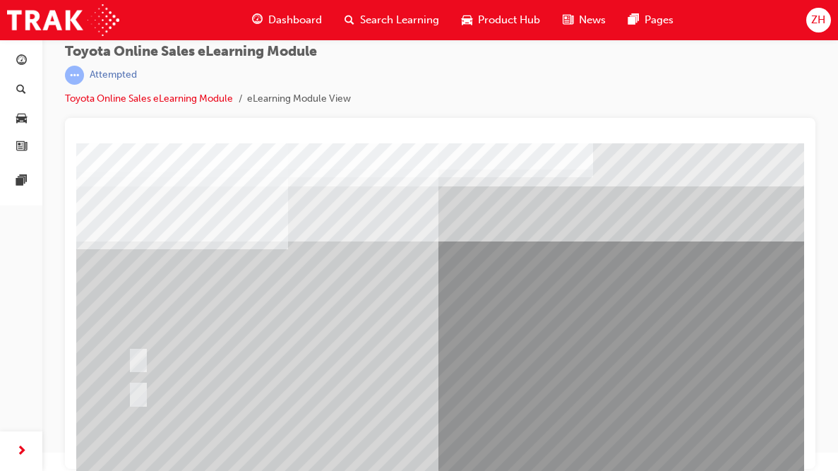
click at [815, 13] on span "ZH" at bounding box center [818, 20] width 14 height 16
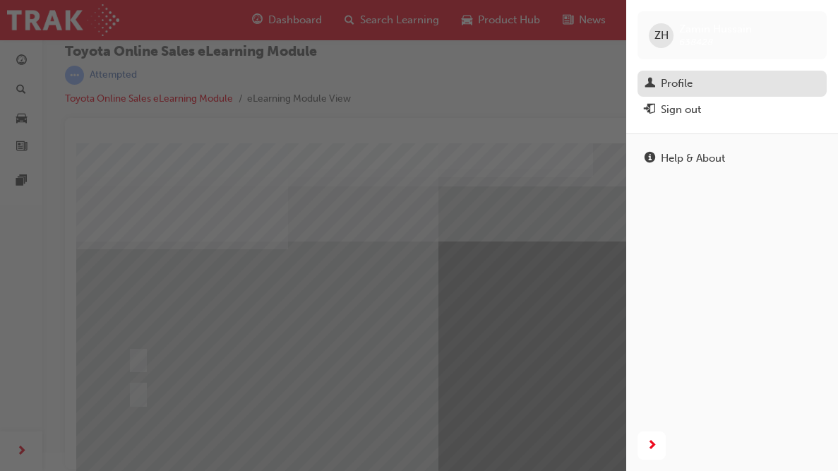
click at [730, 75] on div "Profile" at bounding box center [732, 84] width 175 height 18
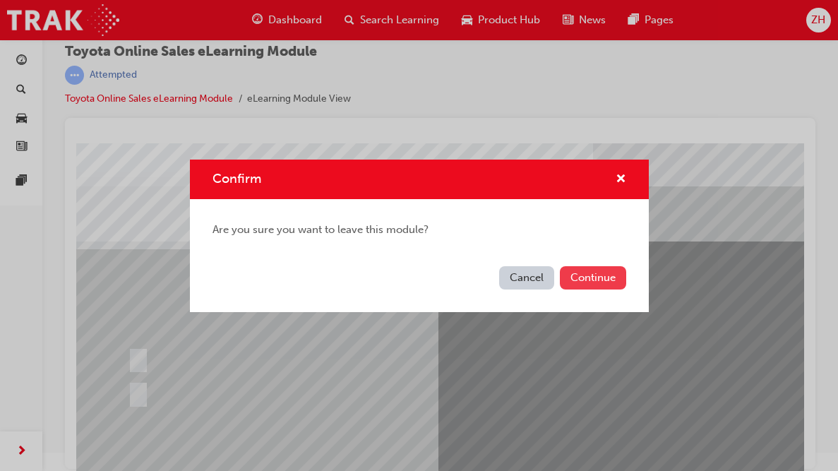
click at [578, 280] on button "Continue" at bounding box center [593, 277] width 66 height 23
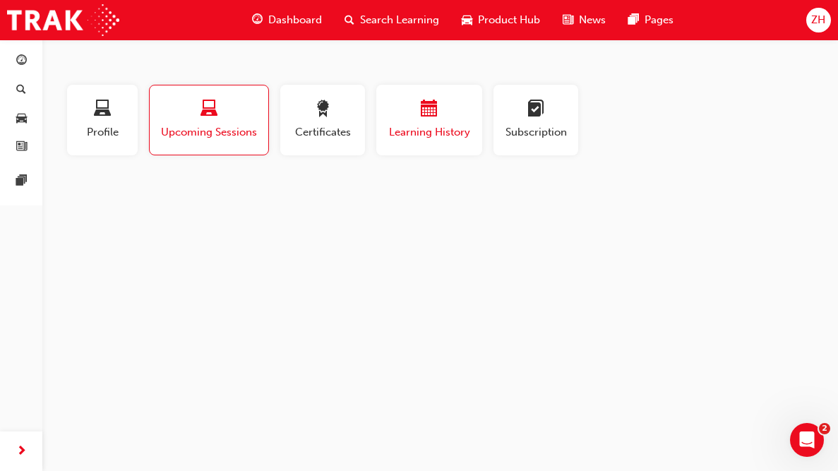
click at [448, 118] on div "button" at bounding box center [429, 111] width 85 height 22
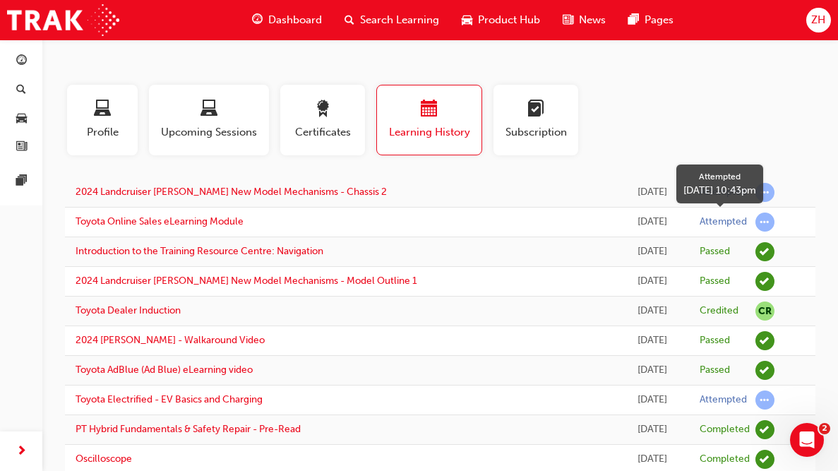
click at [767, 223] on span "learningRecordVerb_ATTEMPT-icon" at bounding box center [765, 222] width 19 height 19
click at [765, 221] on span "learningRecordVerb_ATTEMPT-icon" at bounding box center [765, 222] width 19 height 19
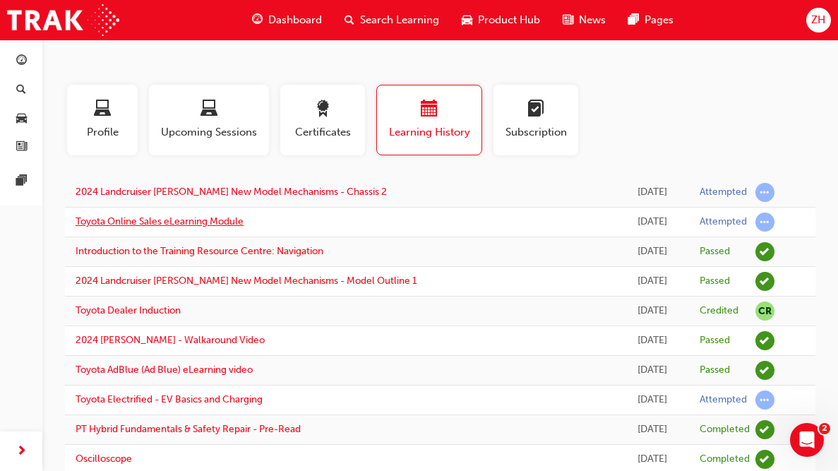
click at [147, 222] on link "Toyota Online Sales eLearning Module" at bounding box center [160, 221] width 168 height 12
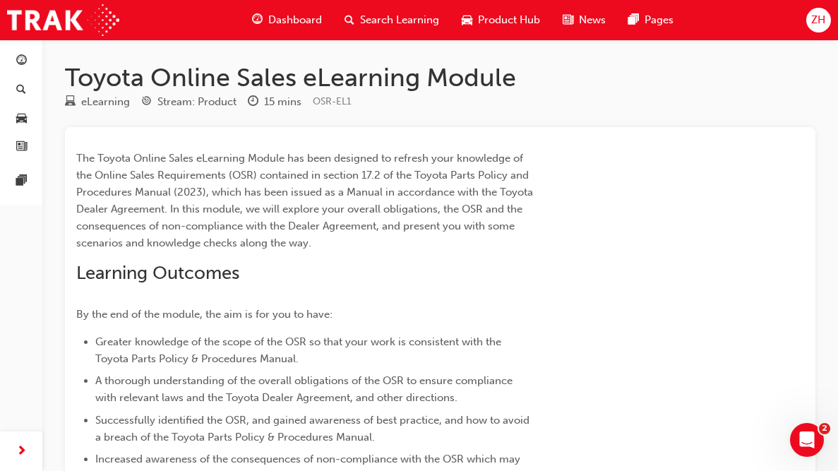
click at [147, 222] on span "The Toyota Online Sales eLearning Module has been designed to refresh your know…" at bounding box center [306, 200] width 460 height 97
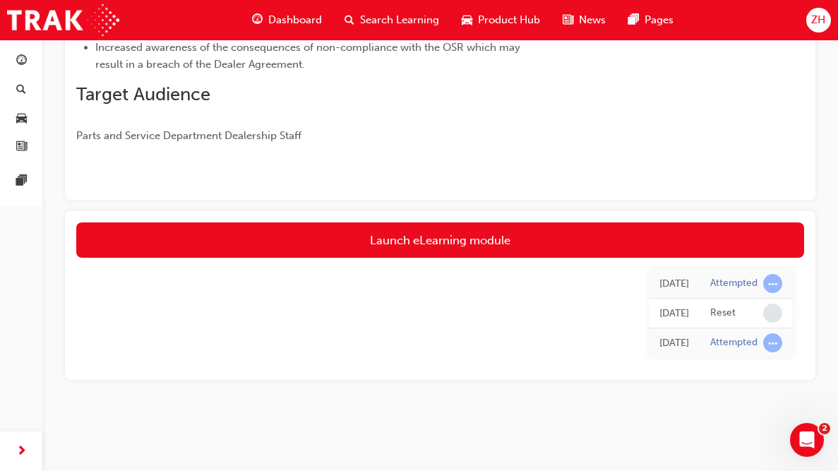
scroll to position [383, 0]
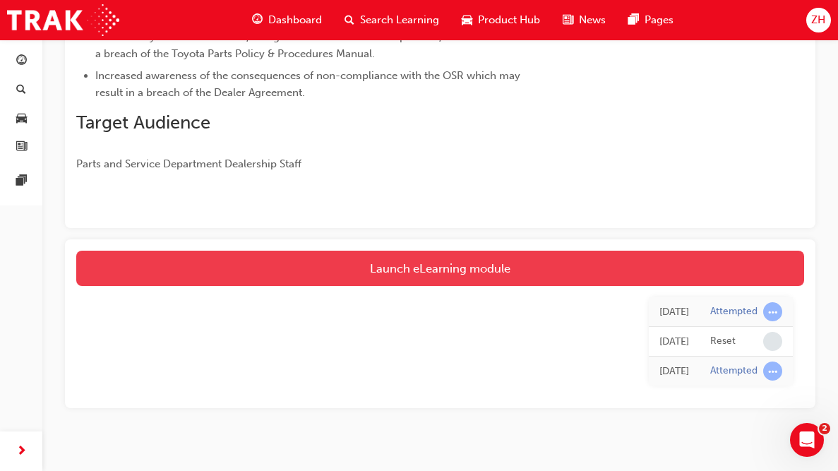
click at [370, 255] on link "Launch eLearning module" at bounding box center [440, 268] width 728 height 35
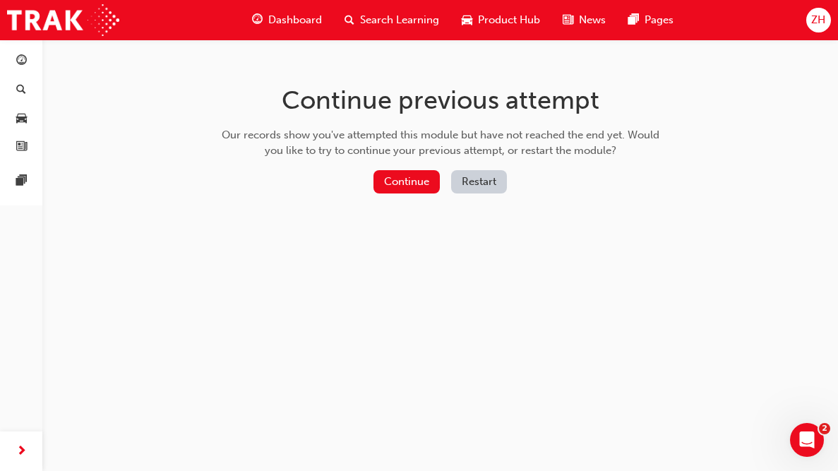
click at [477, 181] on button "Restart" at bounding box center [479, 181] width 56 height 23
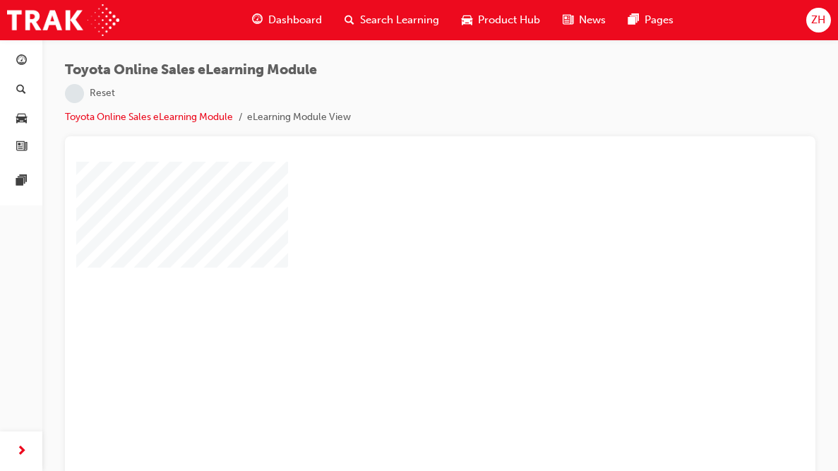
click at [400, 285] on div "play" at bounding box center [400, 285] width 0 height 0
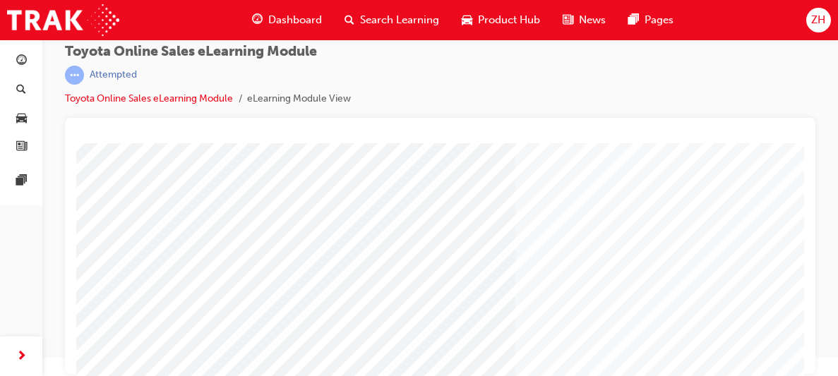
scroll to position [267, 0]
click at [68, 358] on html "Your version of Internet Explorer is outdated and not supported. Please upgrade…" at bounding box center [419, 170] width 838 height 376
click at [55, 297] on div "Toyota Online Sales eLearning Module | Attempted Toyota Online Sales eLearning …" at bounding box center [440, 172] width 796 height 302
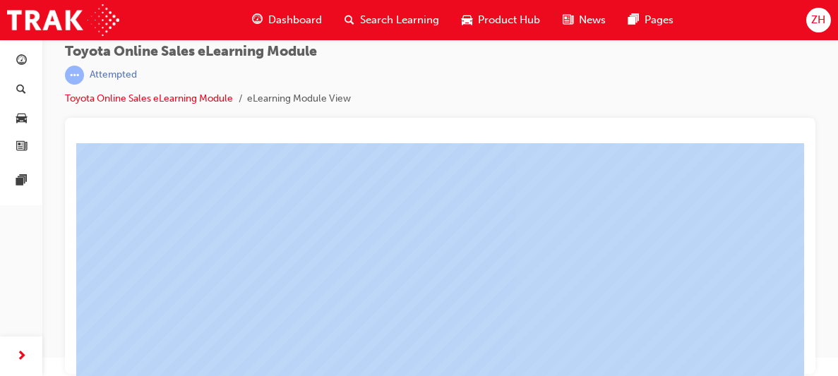
click at [55, 297] on div "Toyota Online Sales eLearning Module | Attempted Toyota Online Sales eLearning …" at bounding box center [440, 172] width 796 height 302
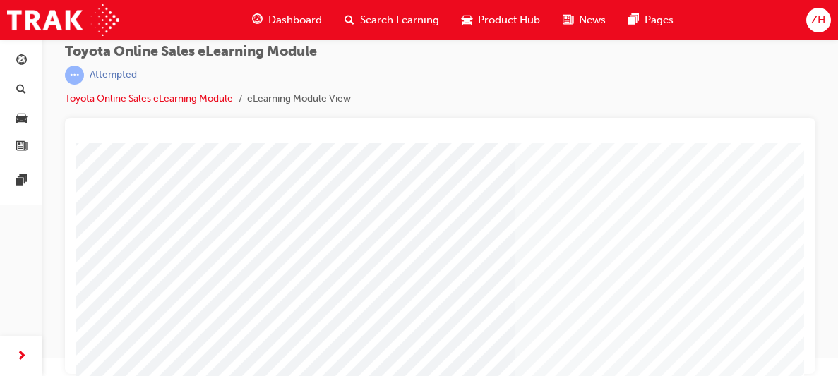
click at [607, 48] on div "Toyota Online Sales eLearning Module | Attempted Toyota Online Sales eLearning …" at bounding box center [440, 81] width 751 height 74
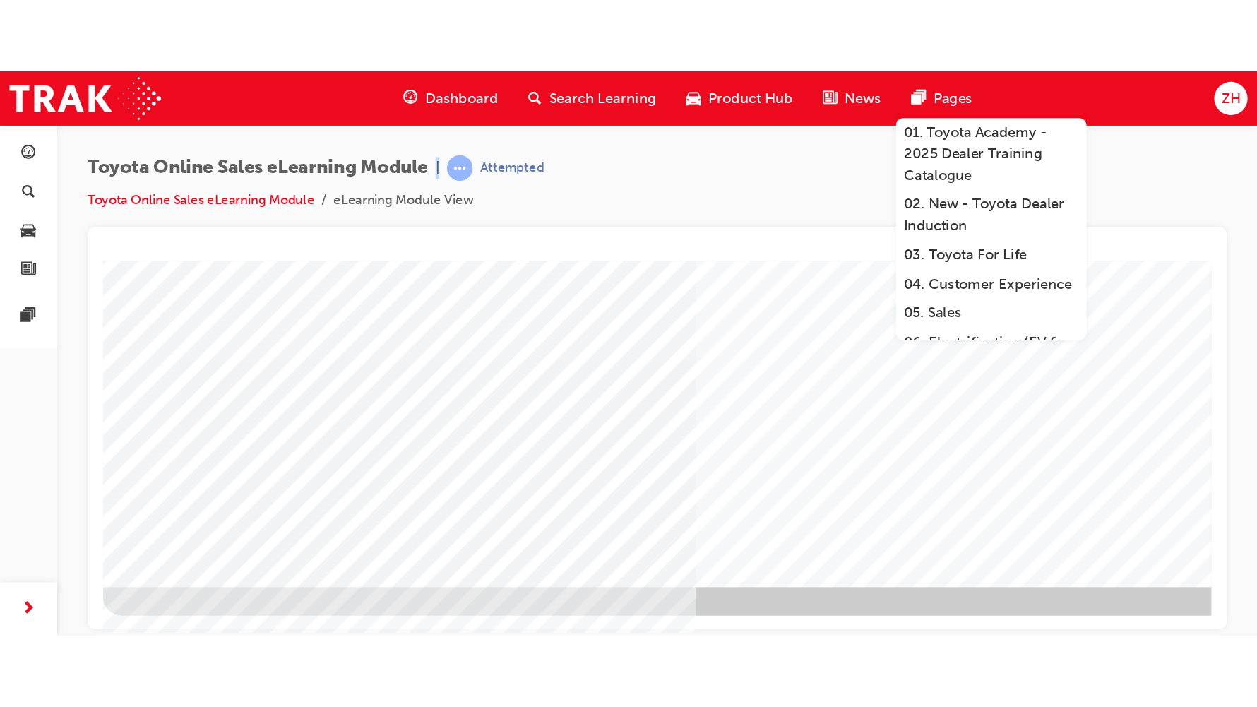
scroll to position [0, 0]
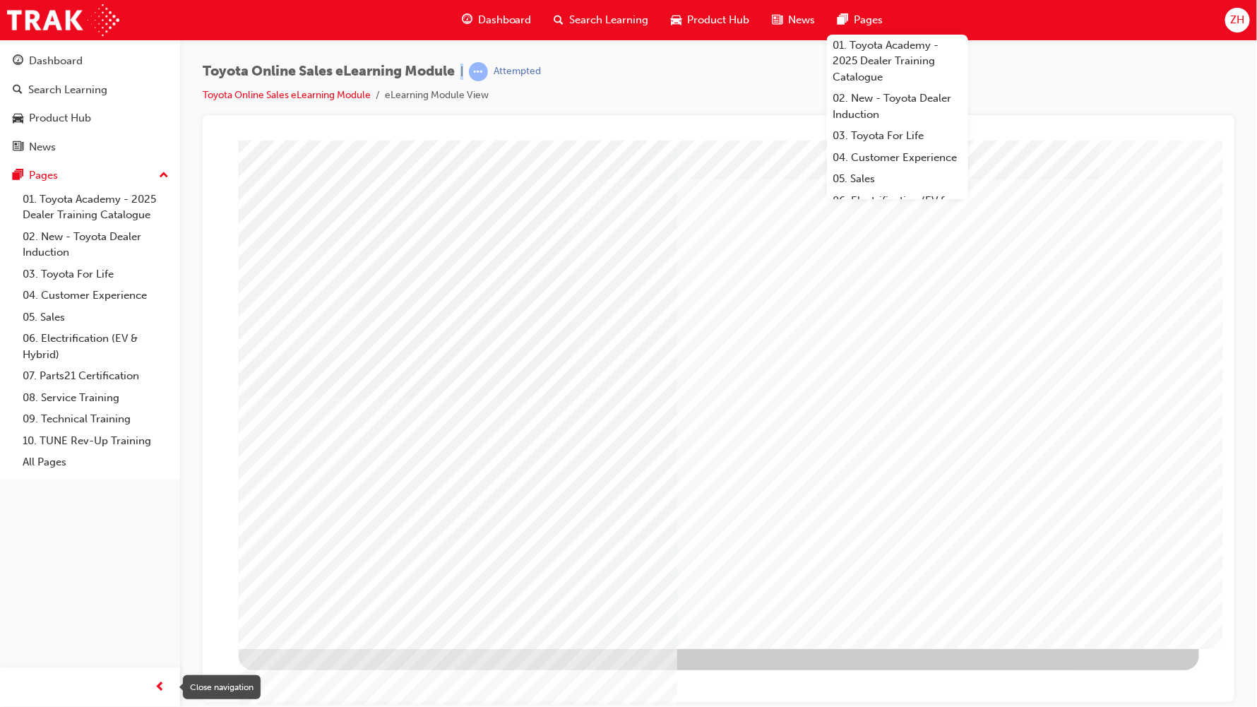
click at [157, 376] on span "prev-icon" at bounding box center [160, 688] width 11 height 18
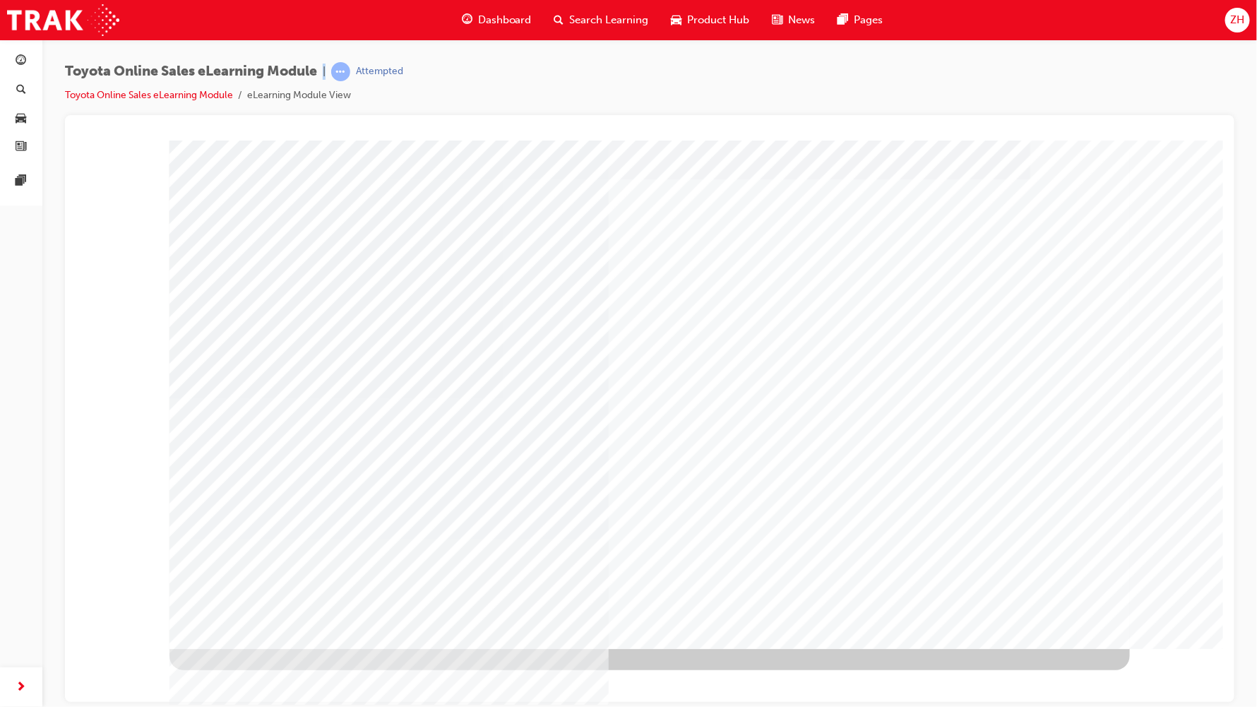
click at [837, 26] on span "ZH" at bounding box center [1237, 20] width 14 height 16
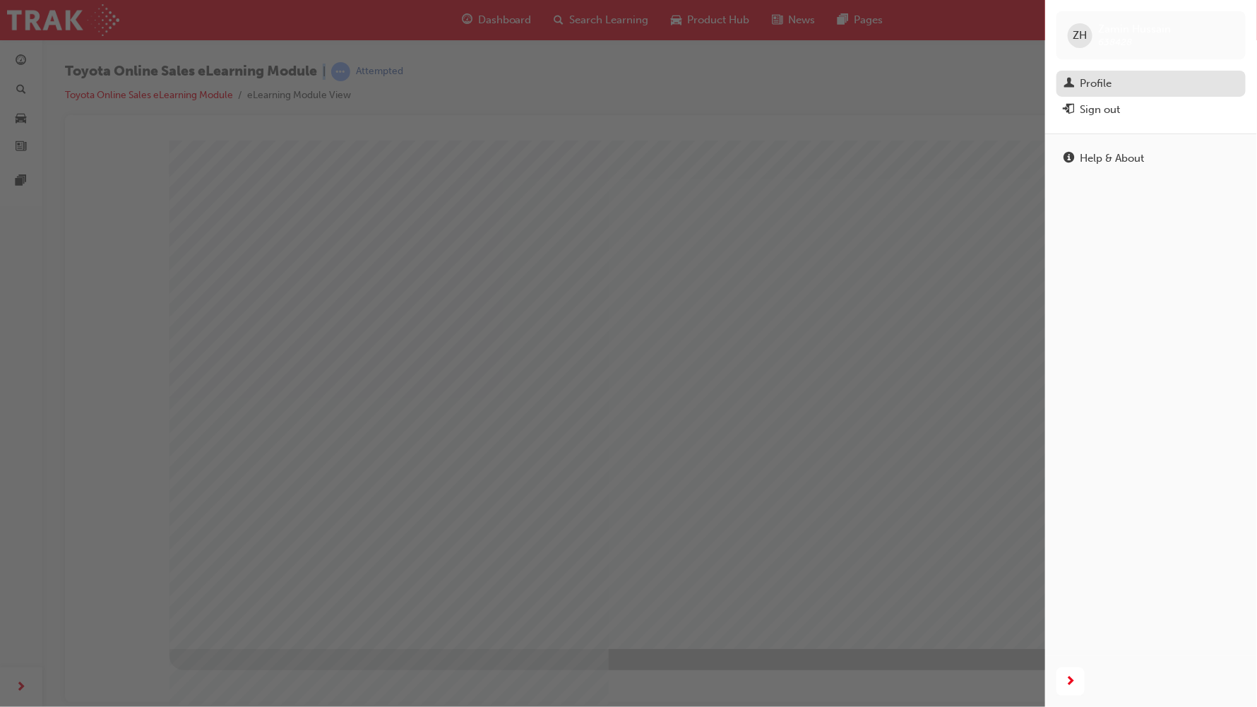
click at [837, 80] on div "Profile" at bounding box center [1096, 84] width 32 height 16
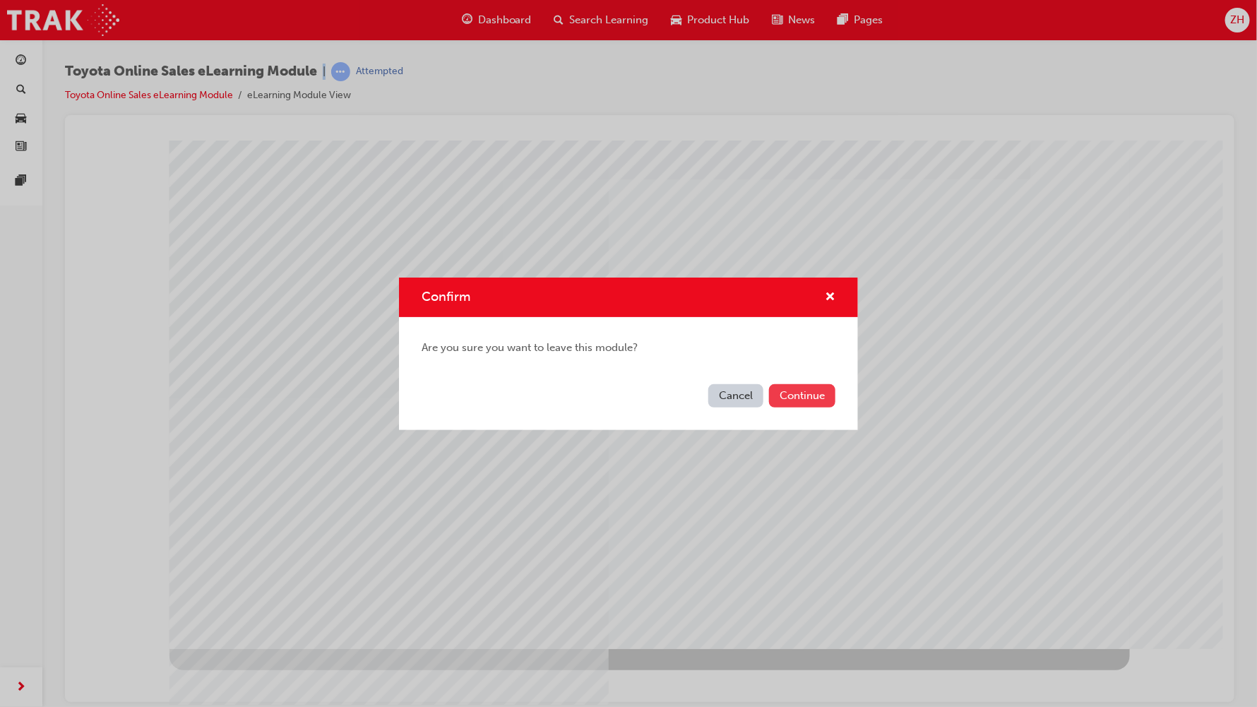
click at [788, 376] on button "Continue" at bounding box center [802, 395] width 66 height 23
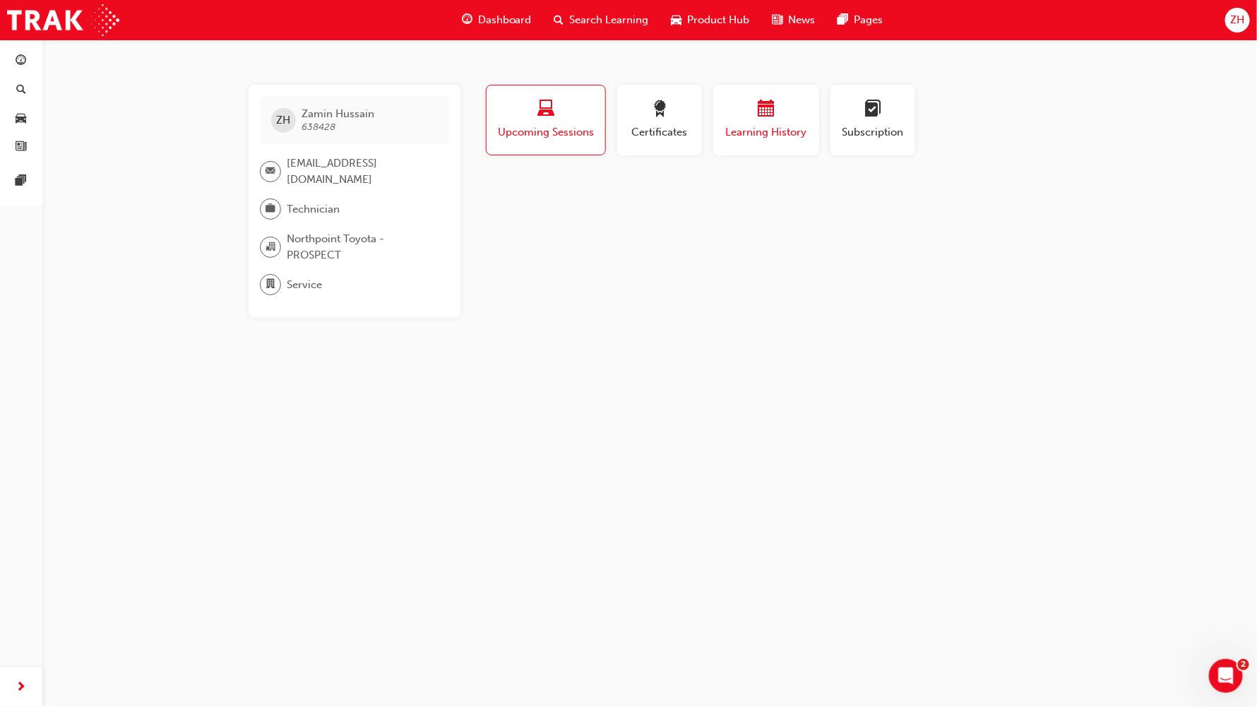
click at [758, 114] on span "calendar-icon" at bounding box center [766, 109] width 17 height 19
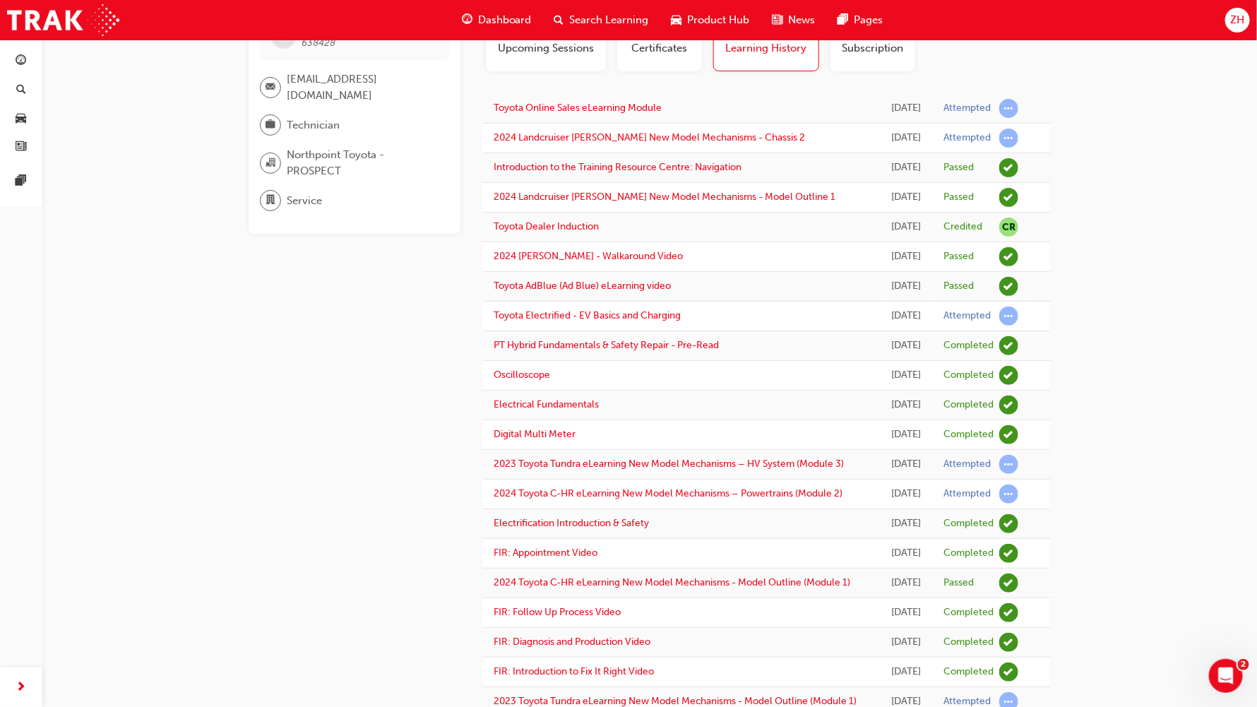
scroll to position [126, 0]
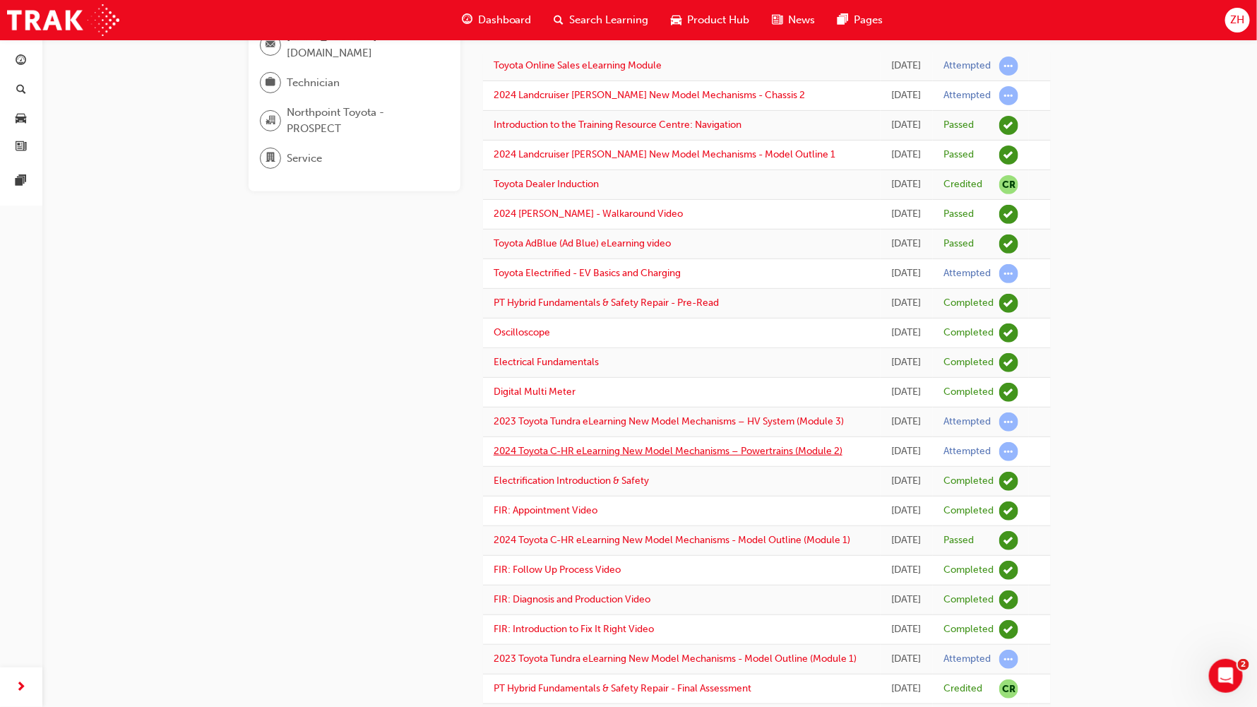
click at [590, 376] on link "2024 Toyota C-HR eLearning New Model Mechanisms – Powertrains (Module 2)" at bounding box center [668, 451] width 349 height 12
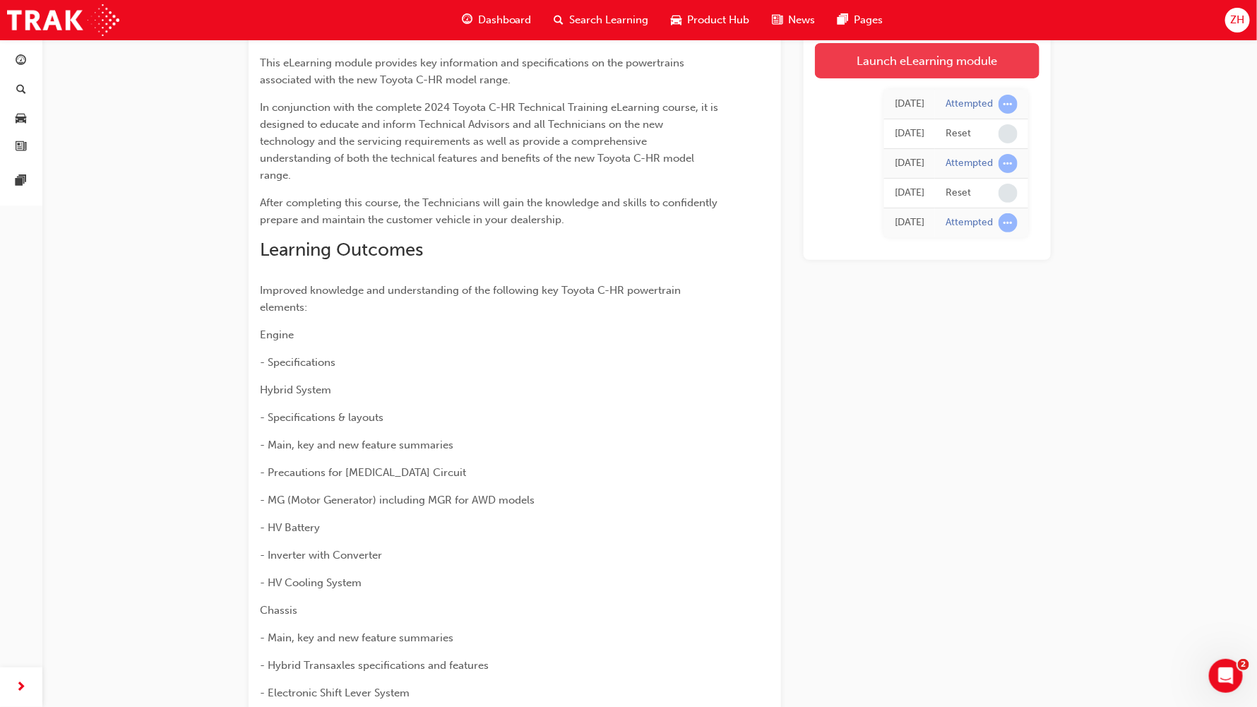
click at [837, 56] on link "Launch eLearning module" at bounding box center [927, 60] width 225 height 35
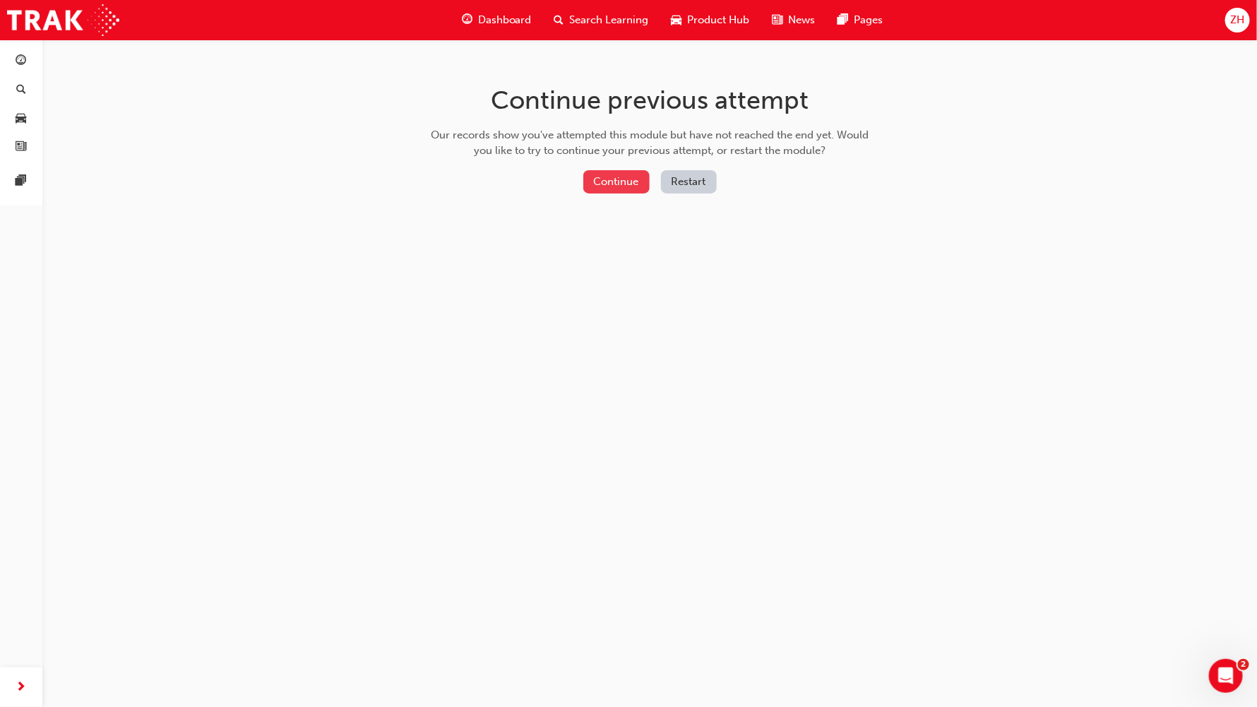
click at [621, 175] on button "Continue" at bounding box center [616, 181] width 66 height 23
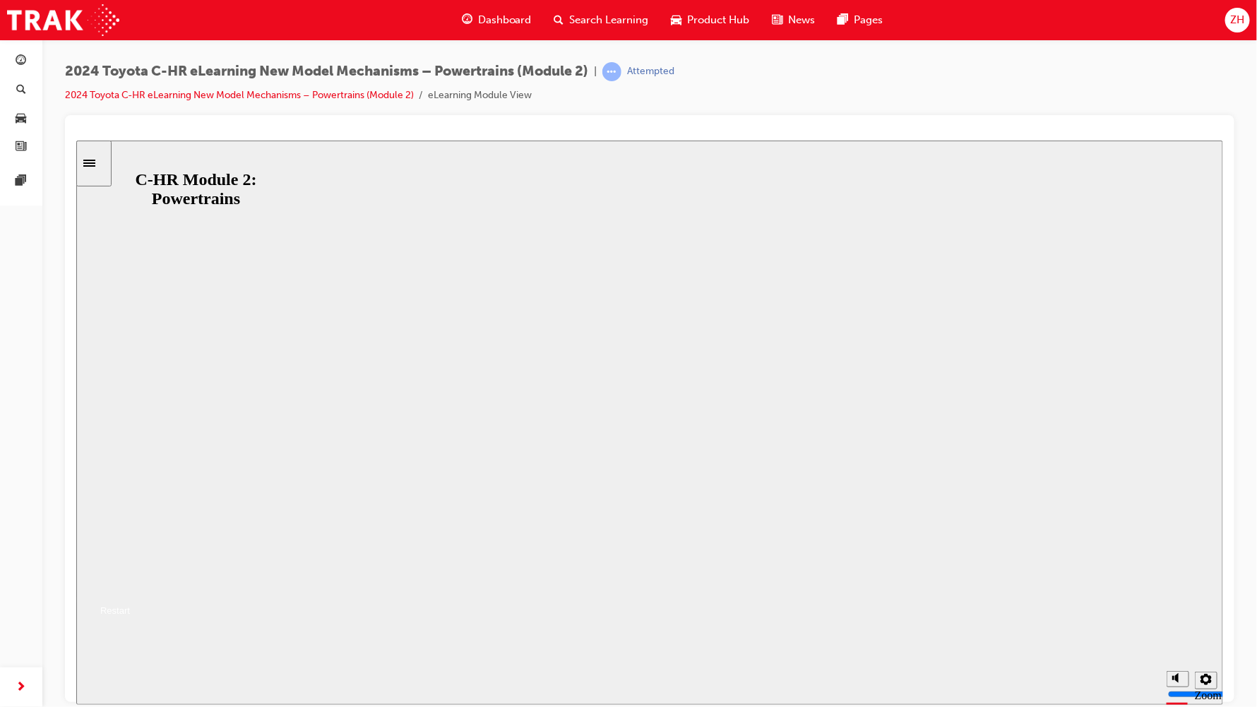
click at [129, 376] on button "Resume" at bounding box center [103, 593] width 54 height 17
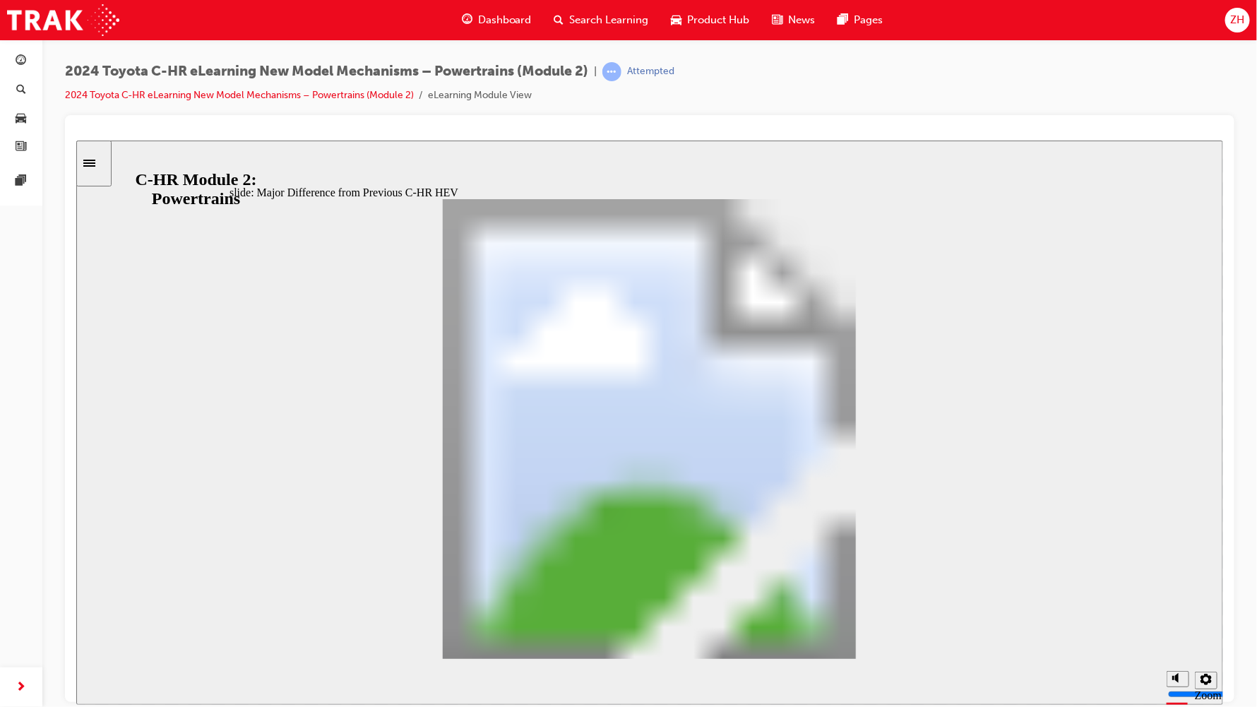
scroll to position [538, 0]
drag, startPoint x: 910, startPoint y: 415, endPoint x: 891, endPoint y: 645, distance: 230.3
drag, startPoint x: 909, startPoint y: 506, endPoint x: 902, endPoint y: 294, distance: 211.9
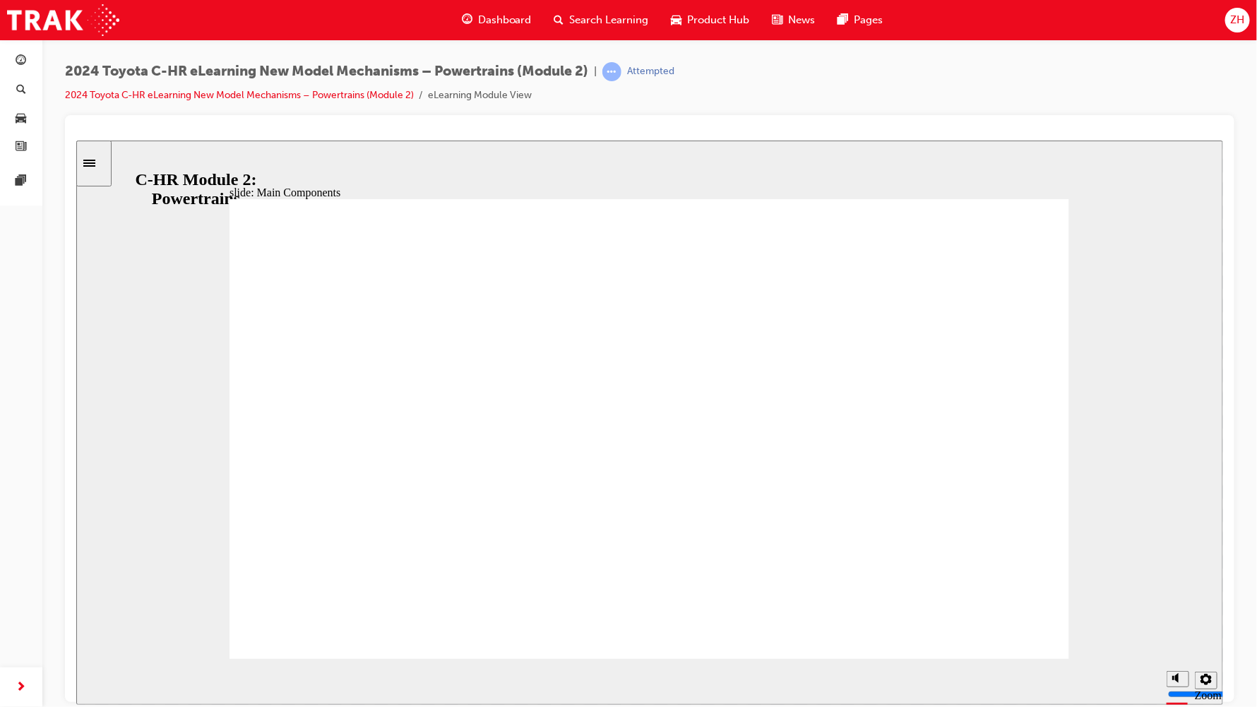
click at [837, 11] on div "ZH" at bounding box center [1237, 20] width 25 height 25
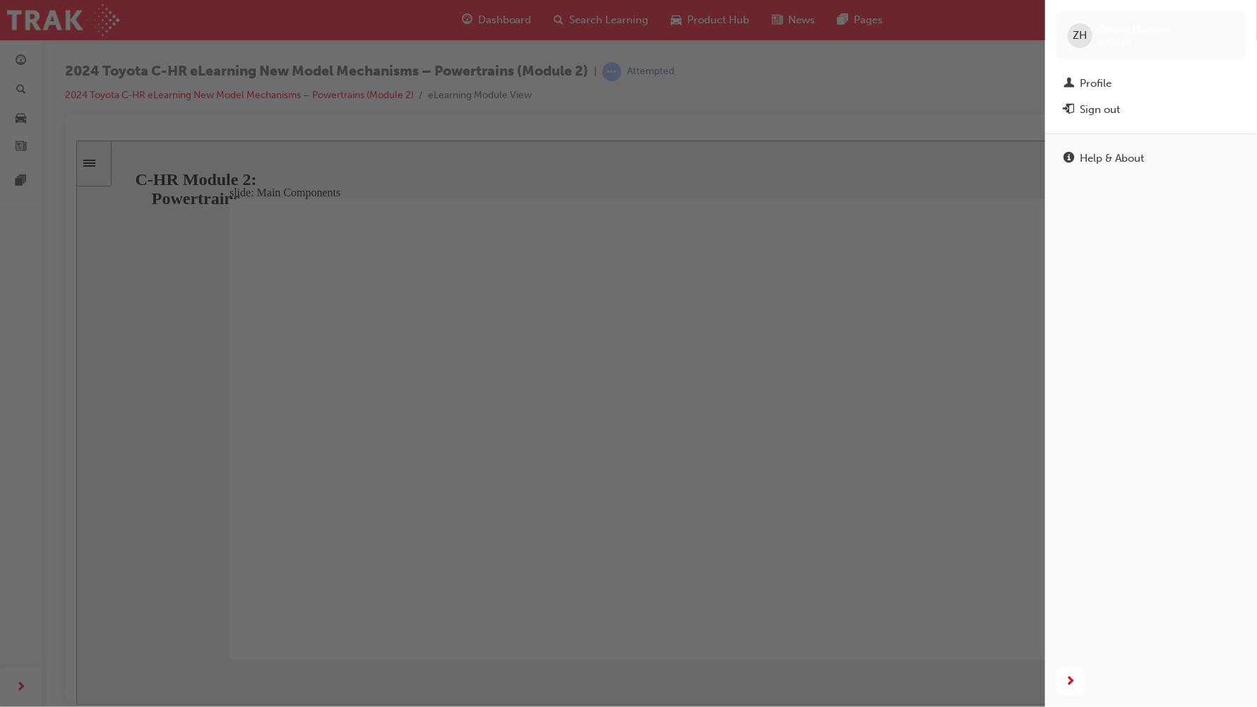
click at [837, 31] on span "ZH" at bounding box center [1080, 36] width 14 height 16
